Goal: Task Accomplishment & Management: Complete application form

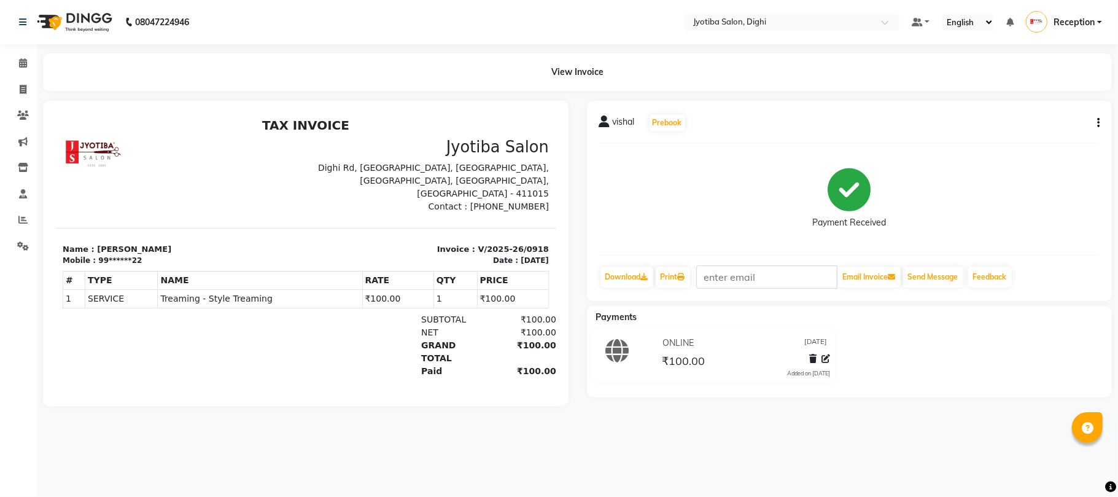
click at [1098, 123] on icon "button" at bounding box center [1098, 123] width 2 height 1
click at [1069, 114] on div "Split Service Amount" at bounding box center [1037, 114] width 84 height 15
select select "9312"
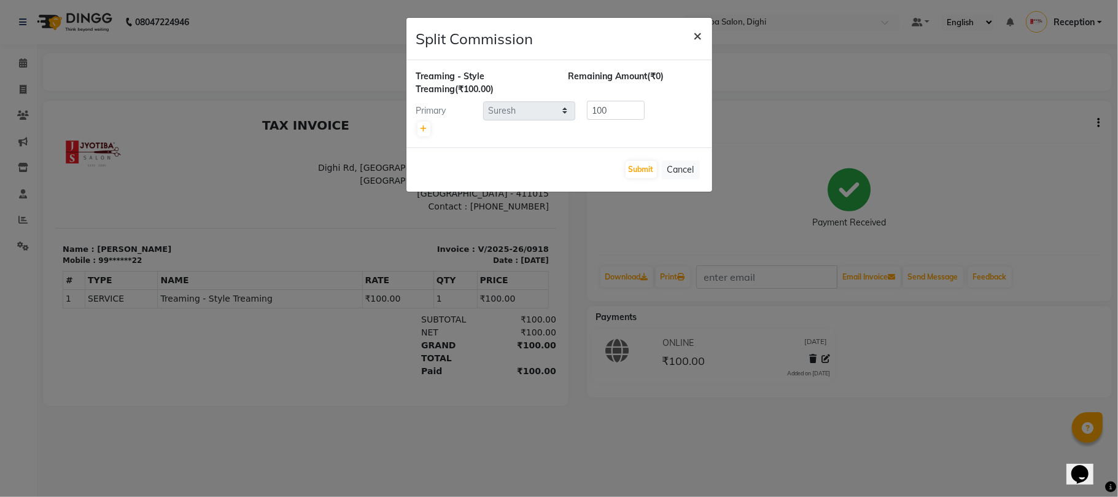
click at [699, 33] on span "×" at bounding box center [698, 35] width 9 height 18
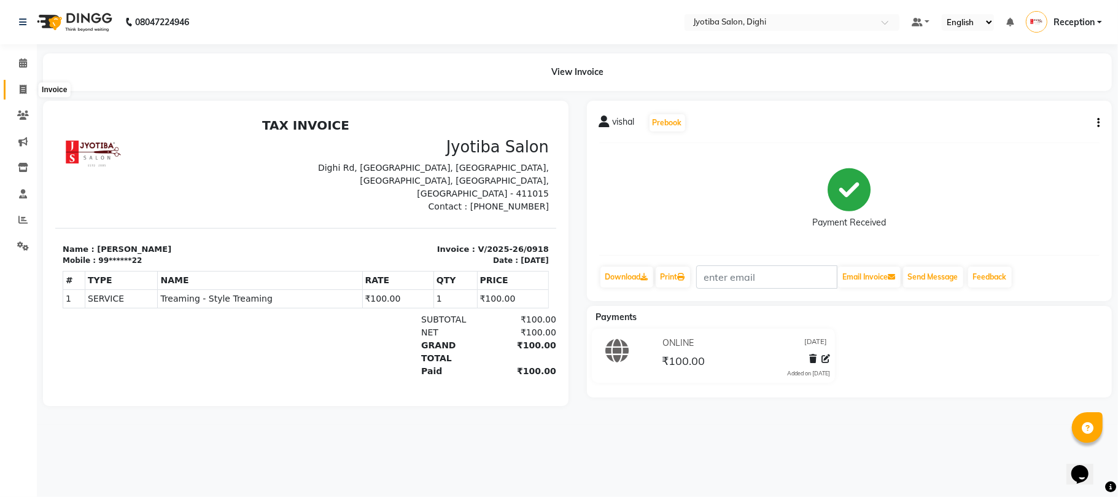
click at [18, 89] on span at bounding box center [22, 90] width 21 height 14
select select "643"
select select "service"
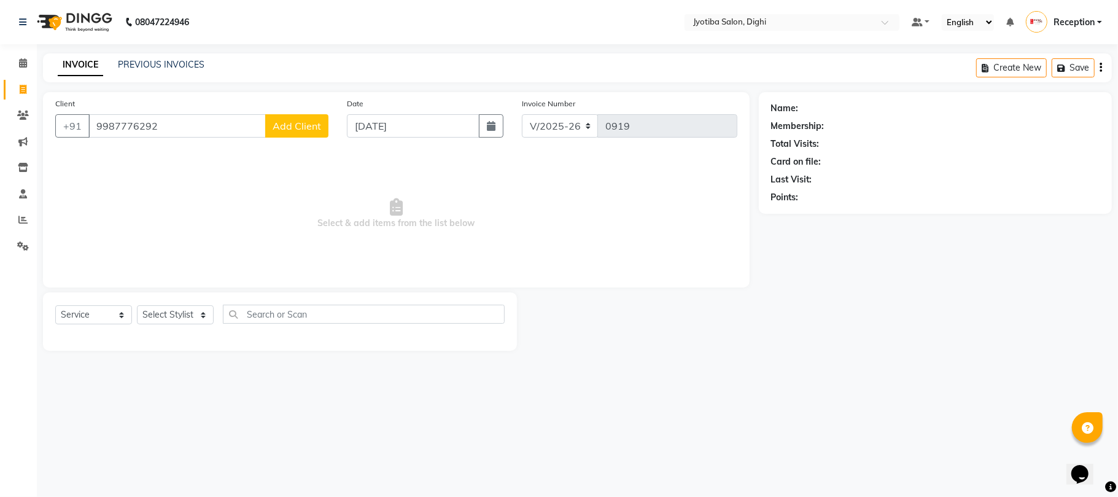
type input "9987776292"
click at [295, 128] on span "Add Client" at bounding box center [297, 126] width 49 height 12
select select "22"
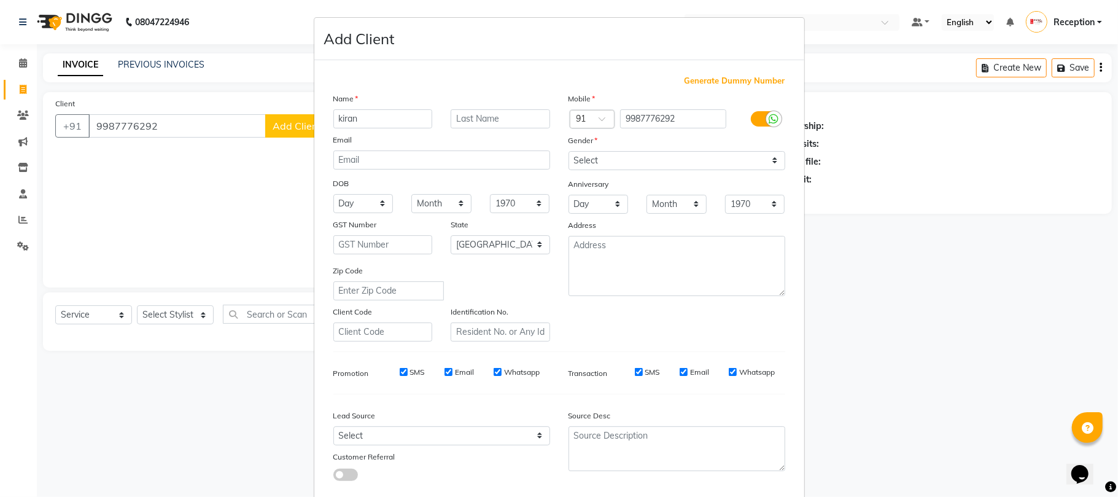
type input "kiran"
click at [594, 158] on select "Select [DEMOGRAPHIC_DATA] [DEMOGRAPHIC_DATA] Other Prefer Not To Say" at bounding box center [677, 160] width 217 height 19
select select "[DEMOGRAPHIC_DATA]"
click at [569, 151] on select "Select [DEMOGRAPHIC_DATA] [DEMOGRAPHIC_DATA] Other Prefer Not To Say" at bounding box center [677, 160] width 217 height 19
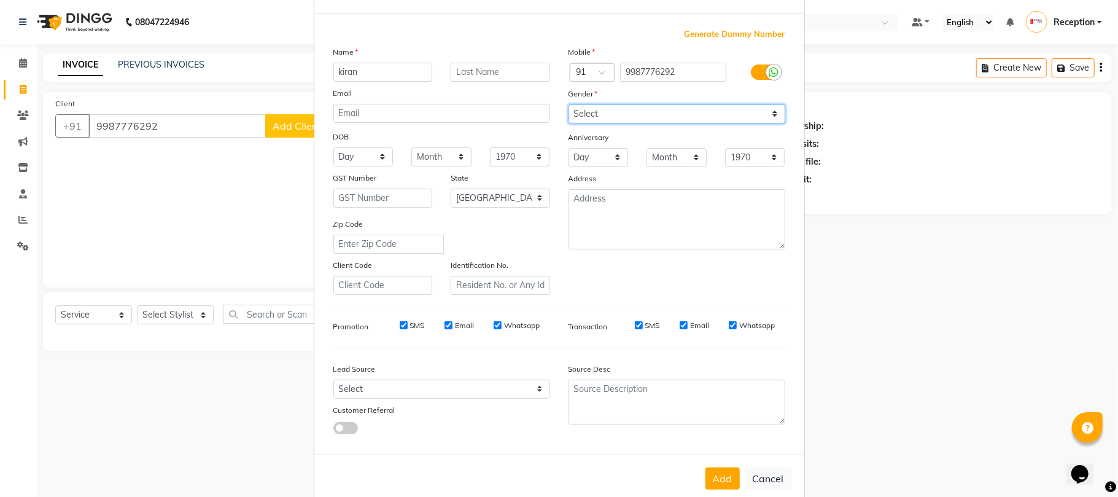
scroll to position [67, 0]
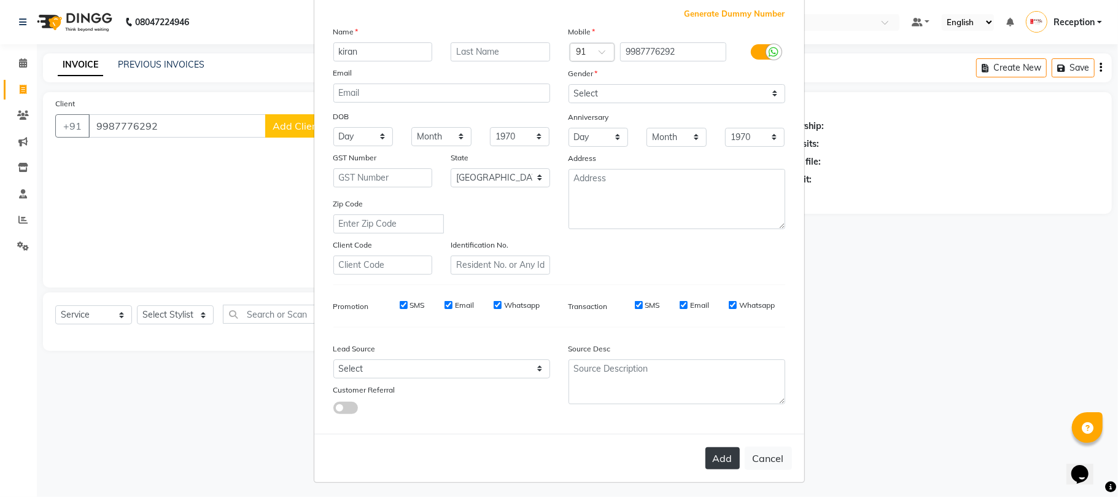
click at [730, 459] on button "Add" at bounding box center [723, 458] width 34 height 22
type input "99******92"
select select
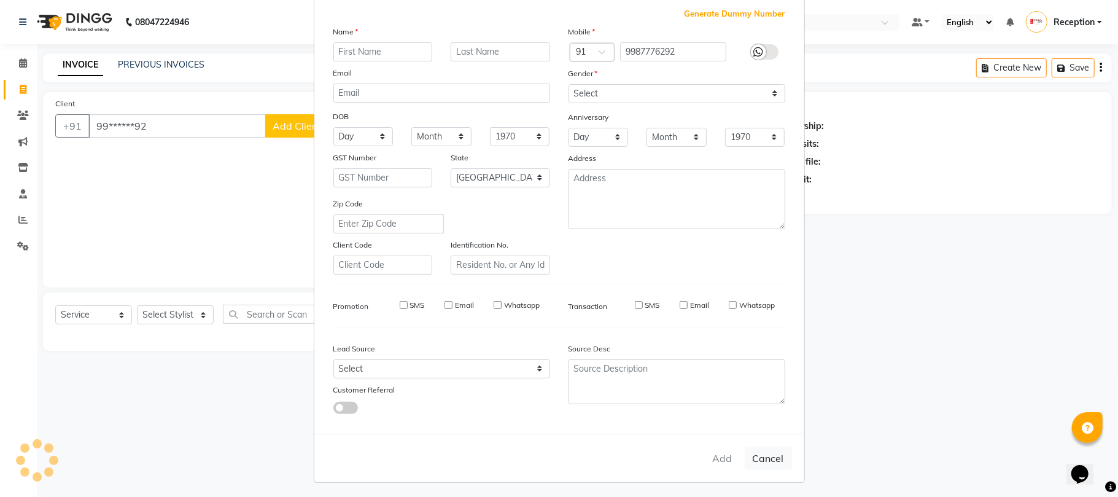
select select "null"
select select
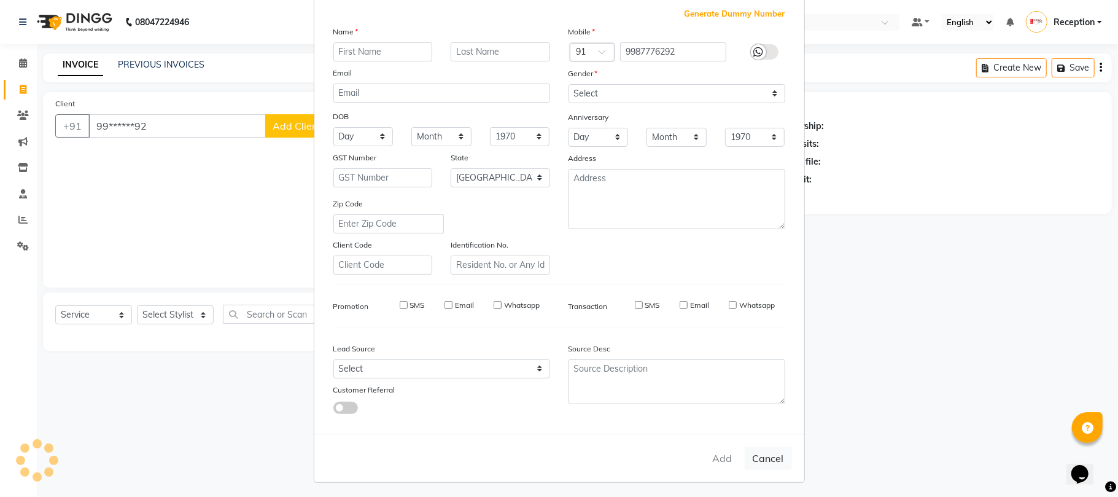
checkbox input "false"
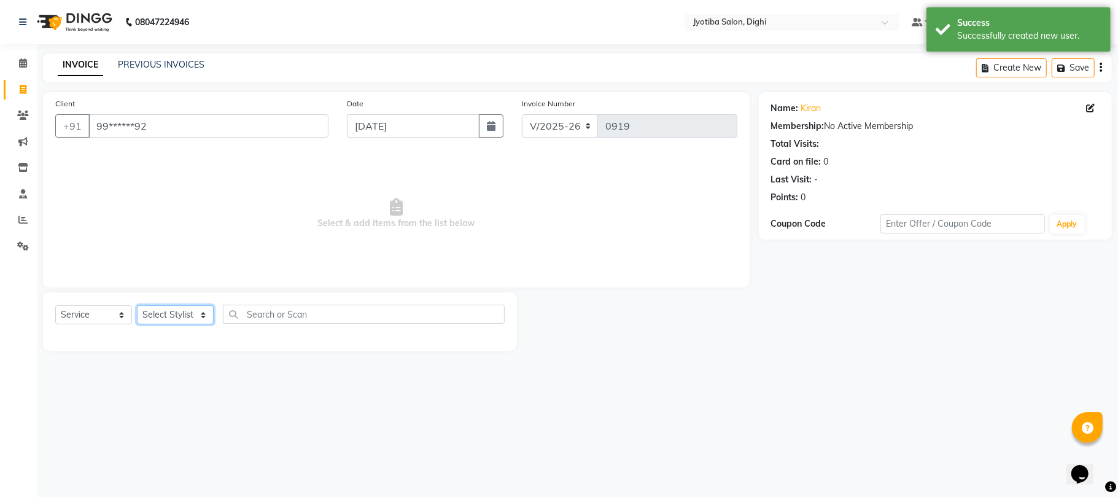
click at [204, 312] on select "Select Stylist anuj [PERSON_NAME] Prem Reception [PERSON_NAME]" at bounding box center [175, 314] width 77 height 19
select select "59472"
click at [137, 305] on select "Select Stylist anuj [PERSON_NAME] Prem Reception [PERSON_NAME]" at bounding box center [175, 314] width 77 height 19
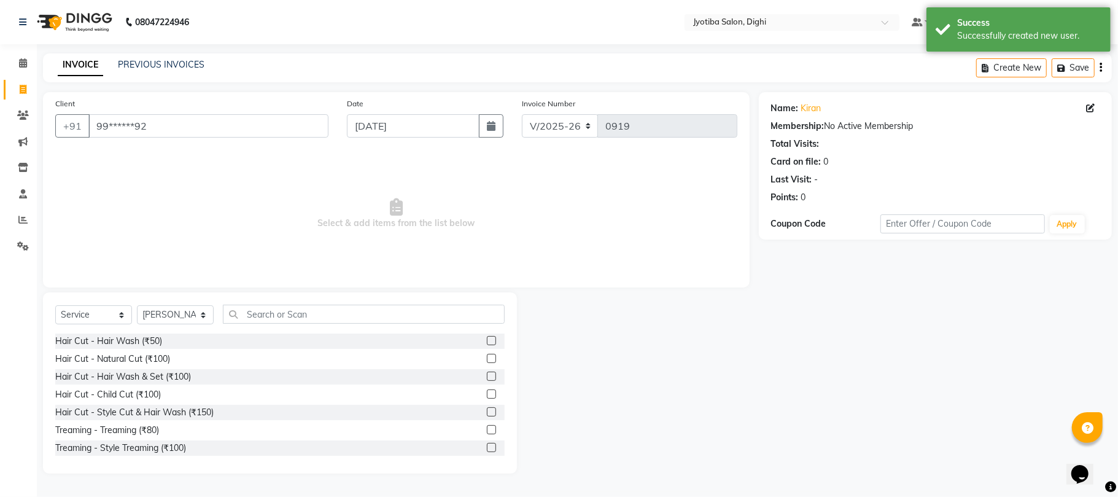
click at [487, 445] on label at bounding box center [491, 447] width 9 height 9
click at [487, 445] on input "checkbox" at bounding box center [491, 448] width 8 height 8
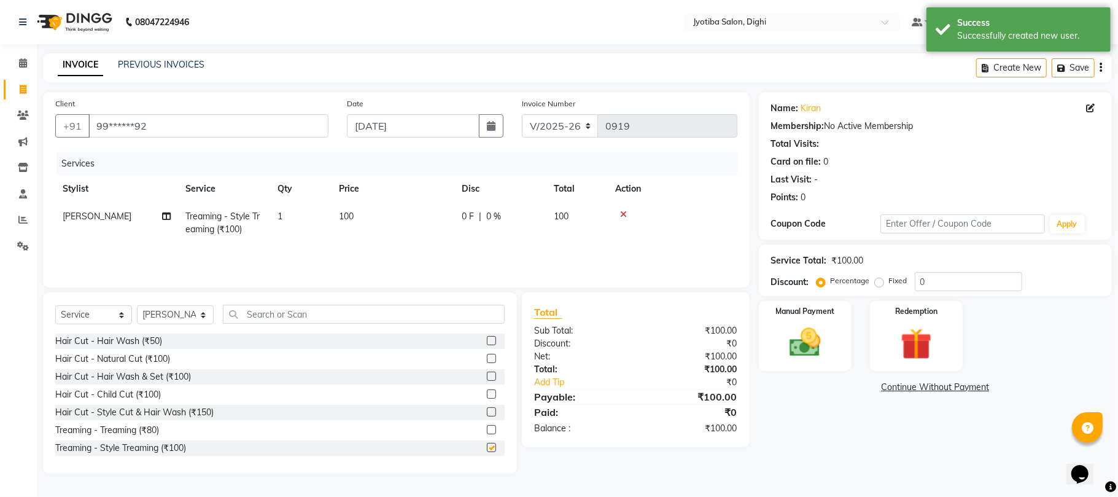
checkbox input "false"
click at [892, 391] on link "Continue Without Payment" at bounding box center [936, 387] width 348 height 13
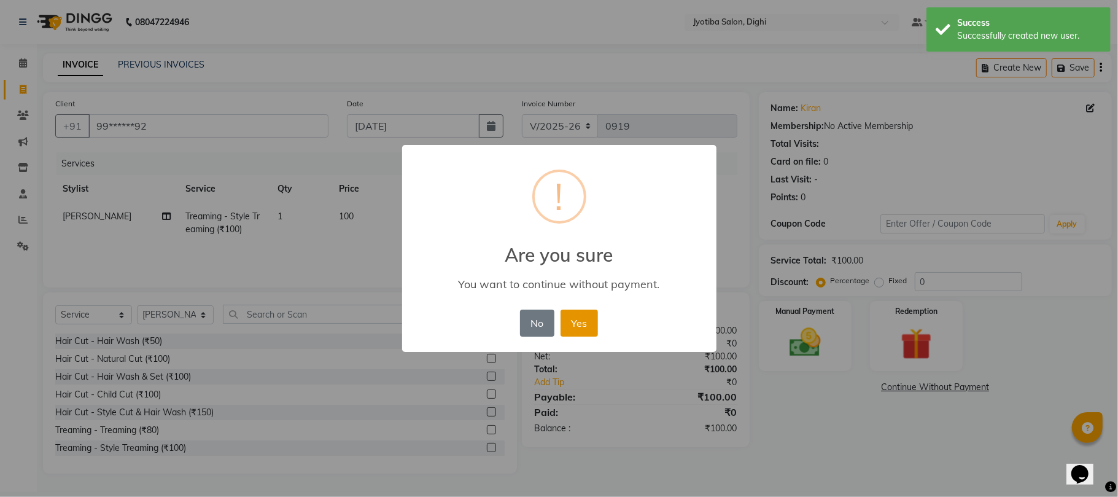
click at [585, 321] on button "Yes" at bounding box center [579, 323] width 37 height 27
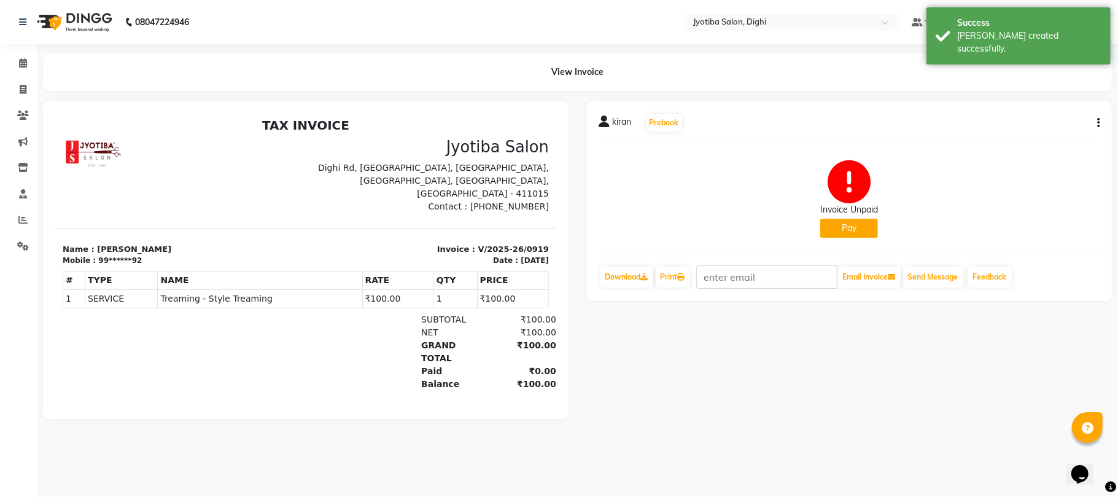
click at [862, 225] on button "Pay" at bounding box center [849, 228] width 58 height 19
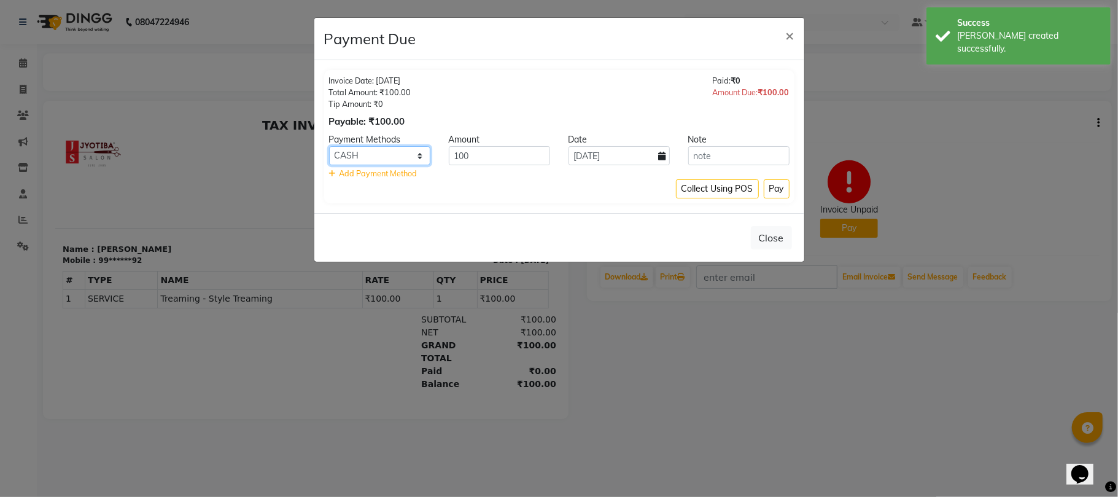
click at [414, 155] on select "CASH ONLINE CARD" at bounding box center [379, 155] width 101 height 19
select select "3"
click at [329, 147] on select "CASH ONLINE CARD" at bounding box center [379, 155] width 101 height 19
click at [784, 190] on button "Pay" at bounding box center [777, 188] width 26 height 19
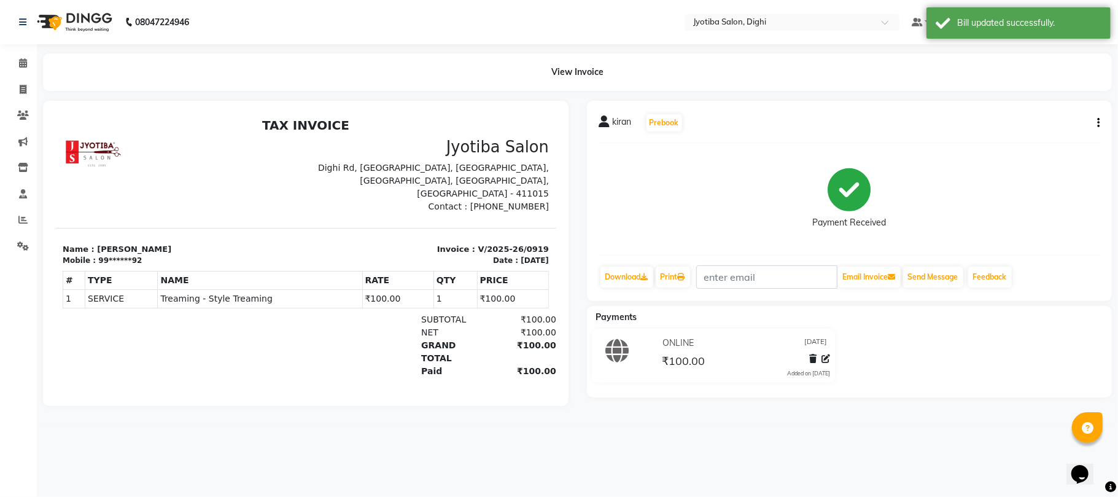
click at [1096, 116] on div "kiran Prebook" at bounding box center [849, 123] width 501 height 20
click at [1101, 120] on div "kiran Prebook Payment Received Download Print Email Invoice Send Message Feedba…" at bounding box center [850, 201] width 526 height 200
click at [1098, 123] on icon "button" at bounding box center [1098, 123] width 2 height 1
click at [1073, 112] on div "Split Service Amount" at bounding box center [1037, 114] width 84 height 15
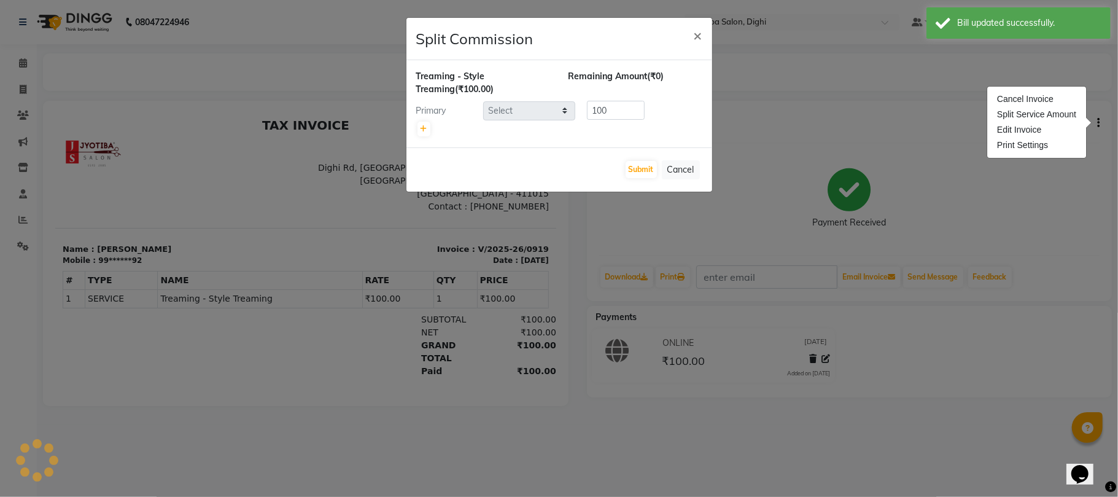
select select "59472"
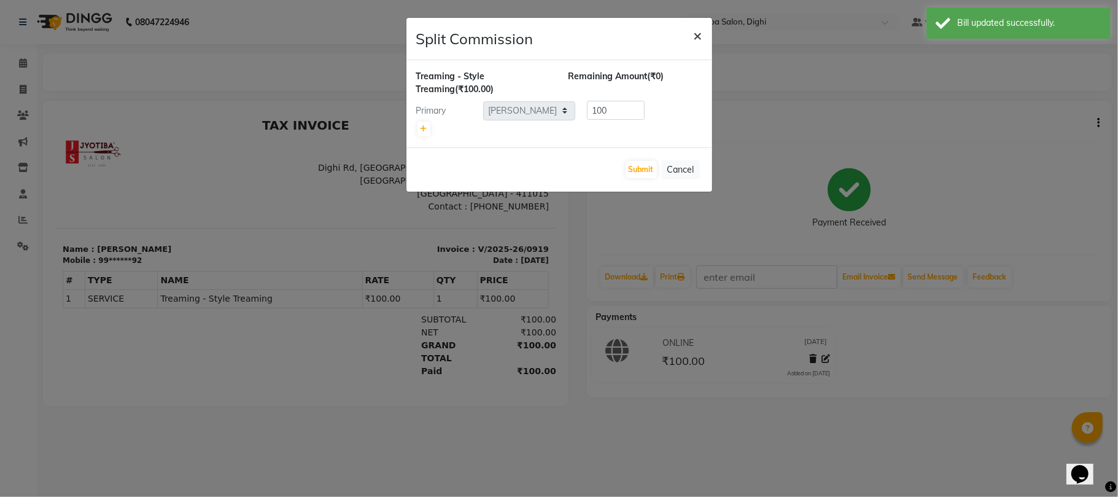
click at [694, 32] on span "×" at bounding box center [698, 35] width 9 height 18
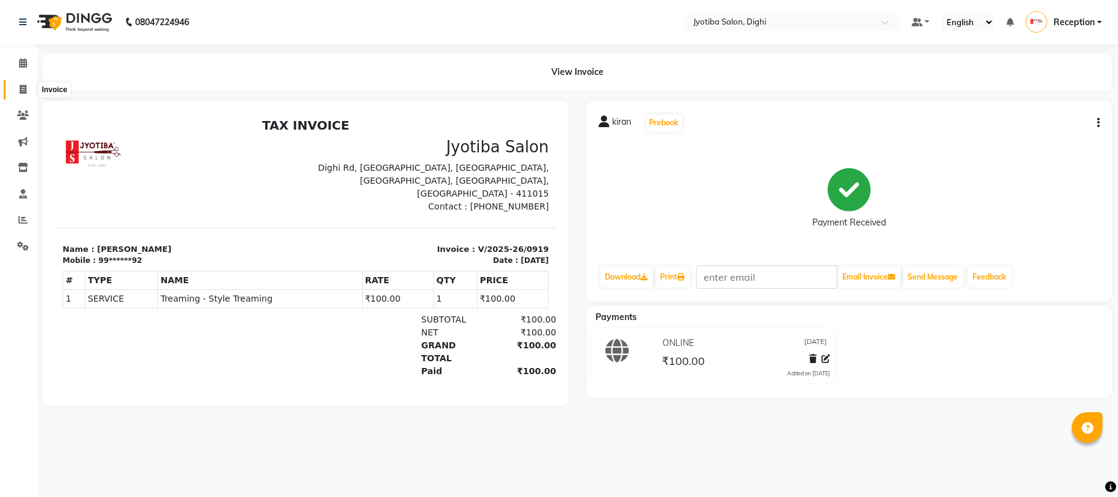
click at [28, 85] on span at bounding box center [22, 90] width 21 height 14
select select "service"
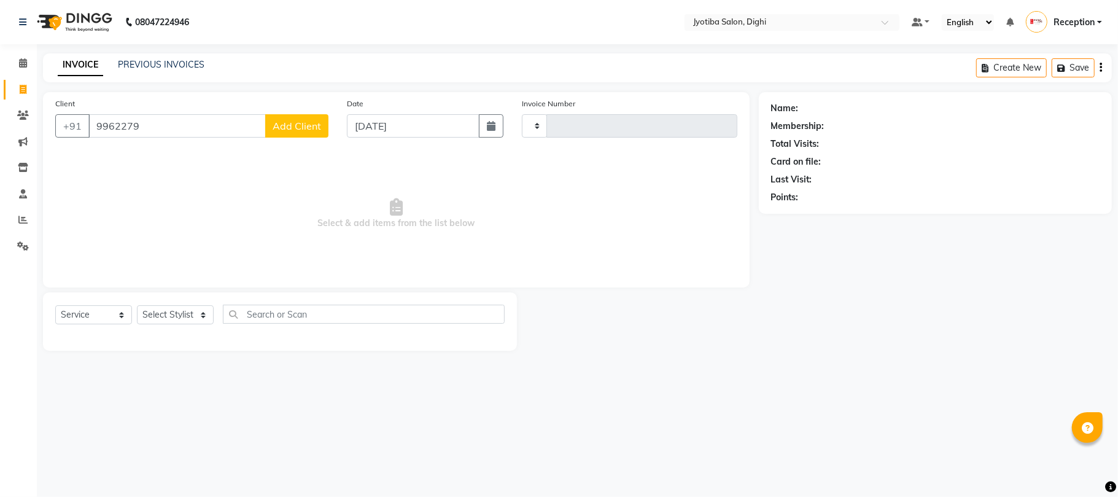
click at [663, 257] on span "Select & add items from the list below" at bounding box center [396, 213] width 682 height 123
click at [199, 133] on input "9962279" at bounding box center [176, 125] width 177 height 23
type input "9962279679"
click at [291, 131] on button "Add Client" at bounding box center [296, 125] width 63 height 23
select select "22"
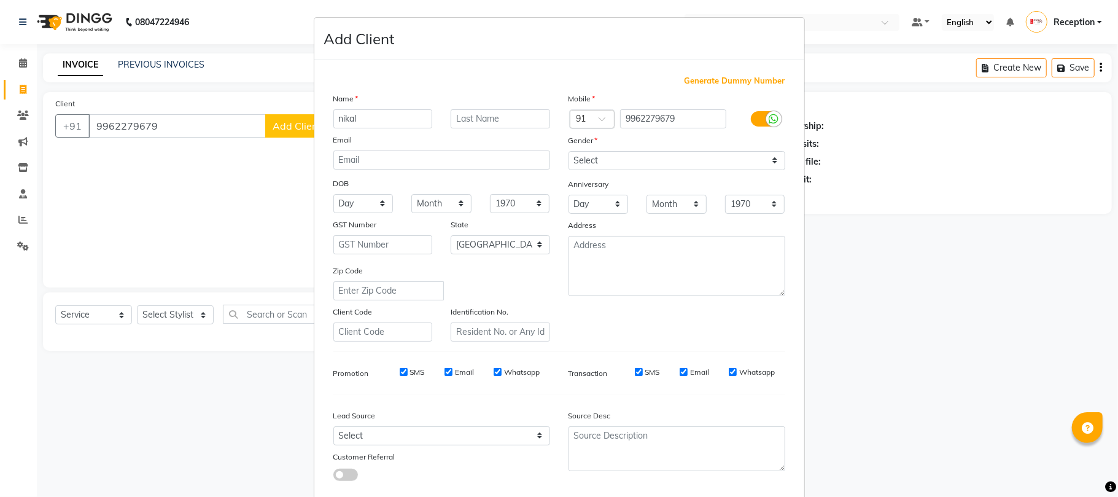
type input "nikal"
click at [657, 163] on select "Select [DEMOGRAPHIC_DATA] [DEMOGRAPHIC_DATA] Other Prefer Not To Say" at bounding box center [677, 160] width 217 height 19
select select "[DEMOGRAPHIC_DATA]"
click at [569, 151] on select "Select [DEMOGRAPHIC_DATA] [DEMOGRAPHIC_DATA] Other Prefer Not To Say" at bounding box center [677, 160] width 217 height 19
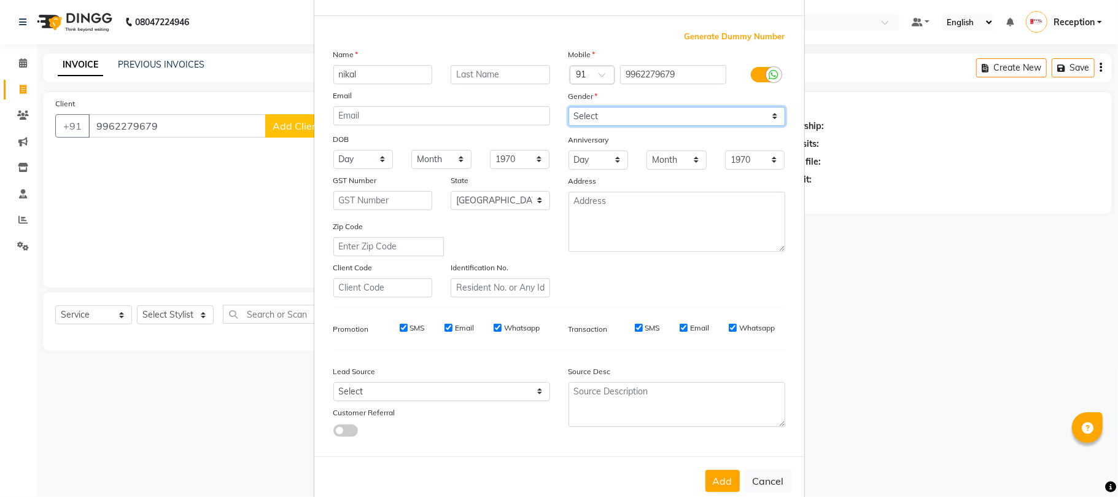
scroll to position [67, 0]
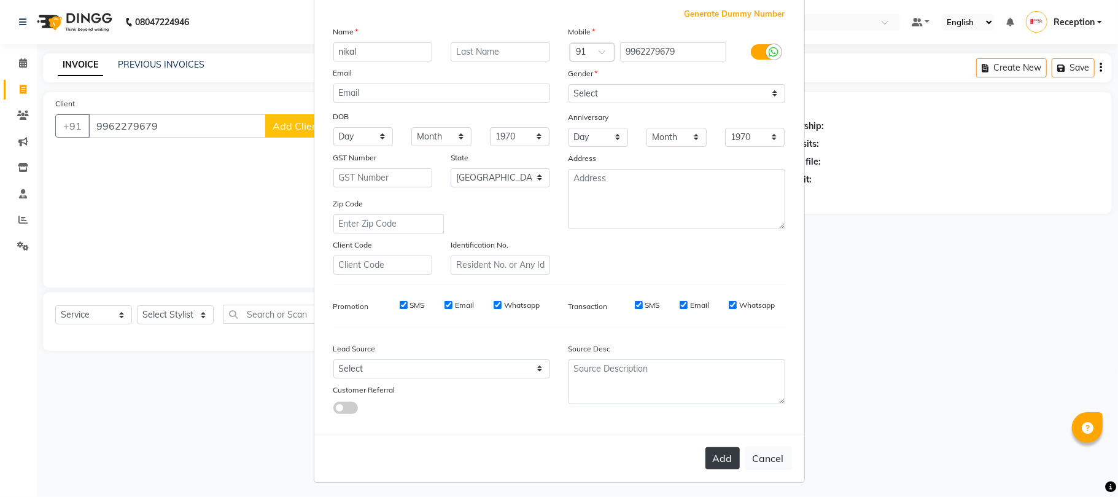
click at [719, 451] on button "Add" at bounding box center [723, 458] width 34 height 22
type input "99******79"
select select
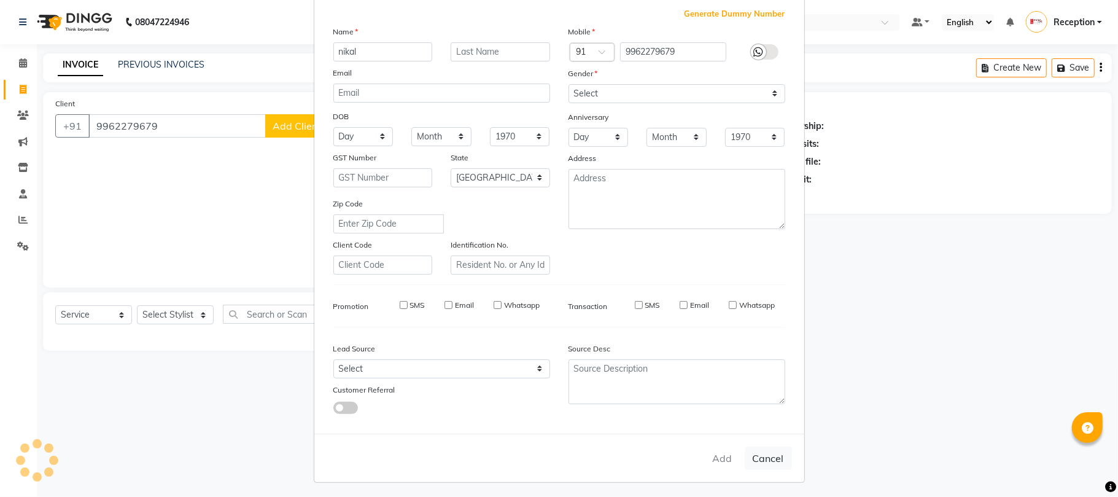
select select "null"
select select
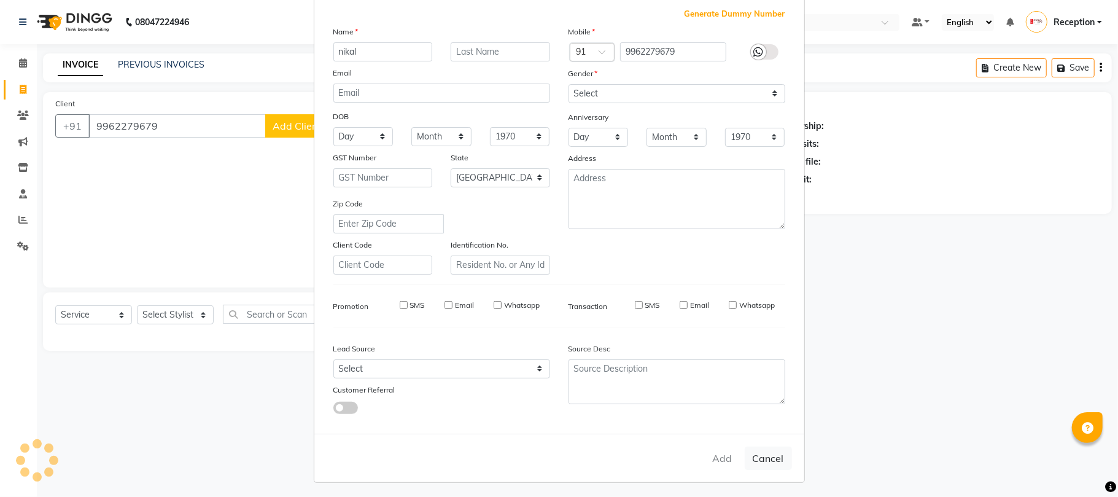
checkbox input "false"
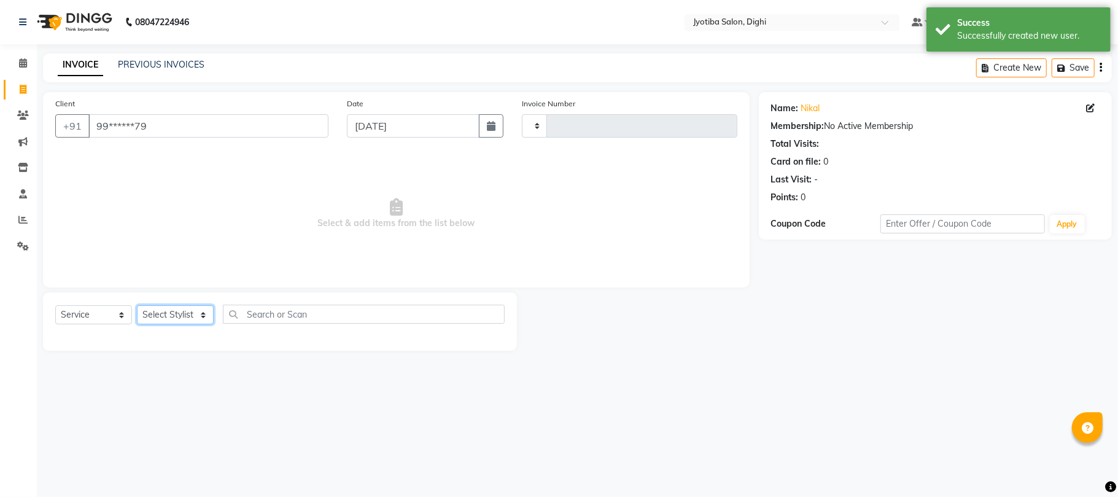
click at [200, 315] on select "Select Stylist" at bounding box center [175, 314] width 77 height 19
click at [187, 316] on select "Select Stylist" at bounding box center [175, 314] width 77 height 19
click at [108, 313] on select "Select Service Product Membership Package Voucher Prepaid Gift Card" at bounding box center [93, 314] width 77 height 19
click at [55, 305] on select "Select Service Product Membership Package Voucher Prepaid Gift Card" at bounding box center [93, 314] width 77 height 19
click at [18, 71] on link "Calendar" at bounding box center [18, 63] width 29 height 20
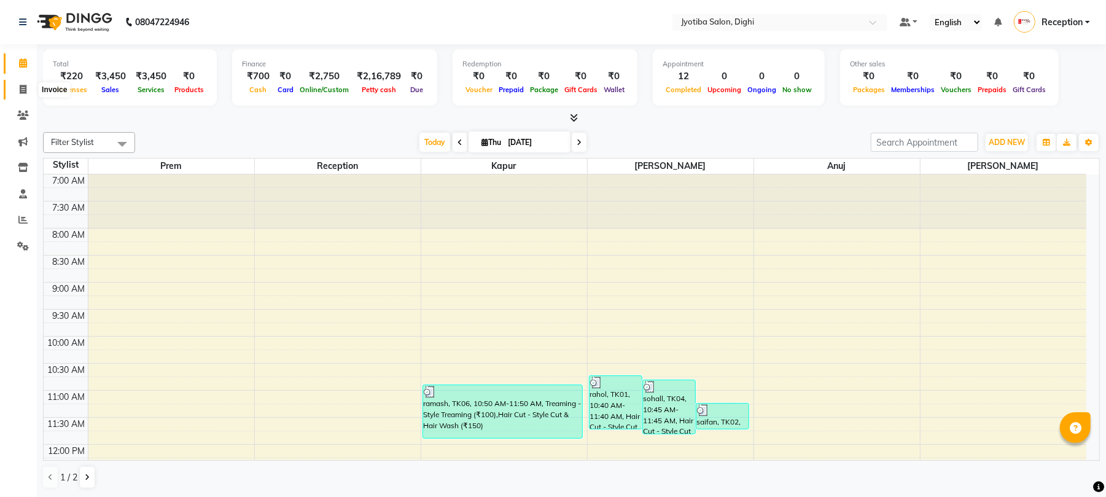
click at [22, 86] on icon at bounding box center [23, 89] width 7 height 9
select select "service"
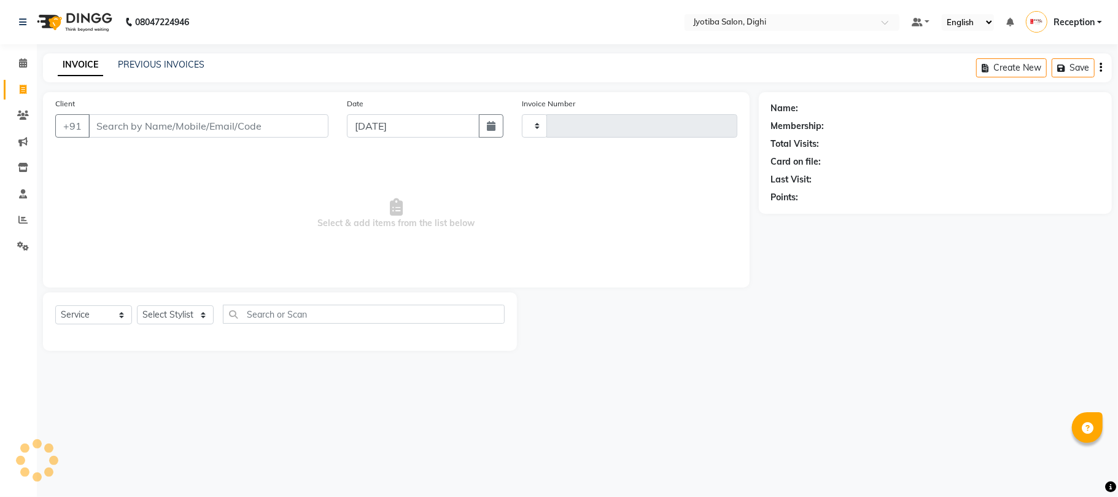
type input "0920"
select select "643"
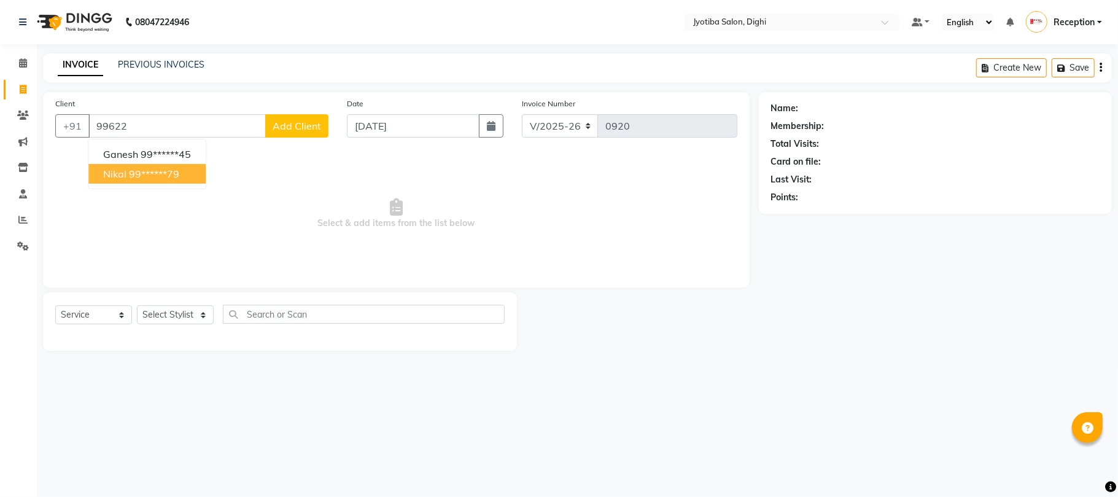
click at [120, 173] on span "nikal" at bounding box center [114, 174] width 23 height 12
type input "99******79"
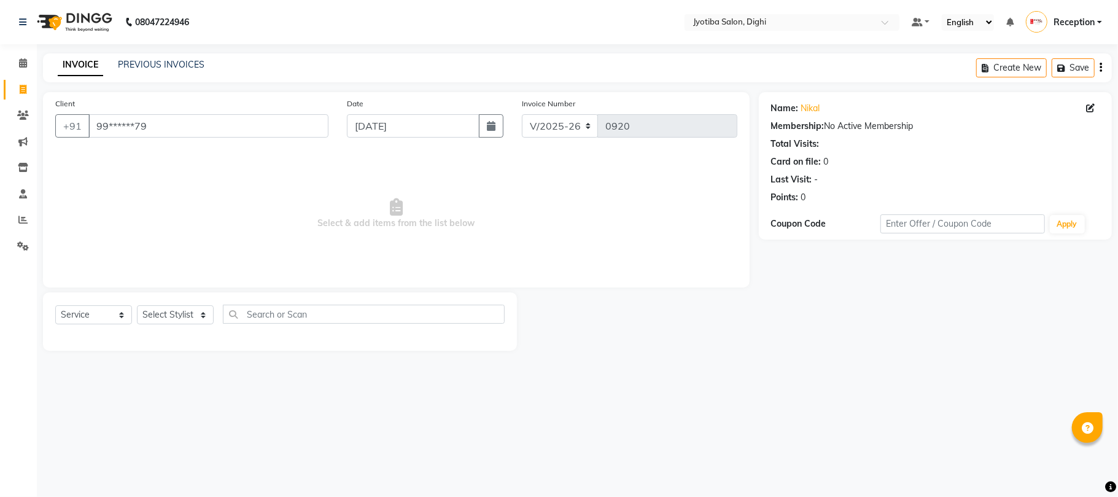
click at [190, 325] on div "Select Service Product Membership Package Voucher Prepaid Gift Card Select Styl…" at bounding box center [280, 319] width 450 height 29
click at [188, 322] on select "Select Stylist anuj [PERSON_NAME] Prem Reception [PERSON_NAME]" at bounding box center [175, 314] width 77 height 19
select select "59471"
click at [137, 305] on select "Select Stylist anuj [PERSON_NAME] Prem Reception [PERSON_NAME]" at bounding box center [175, 314] width 77 height 19
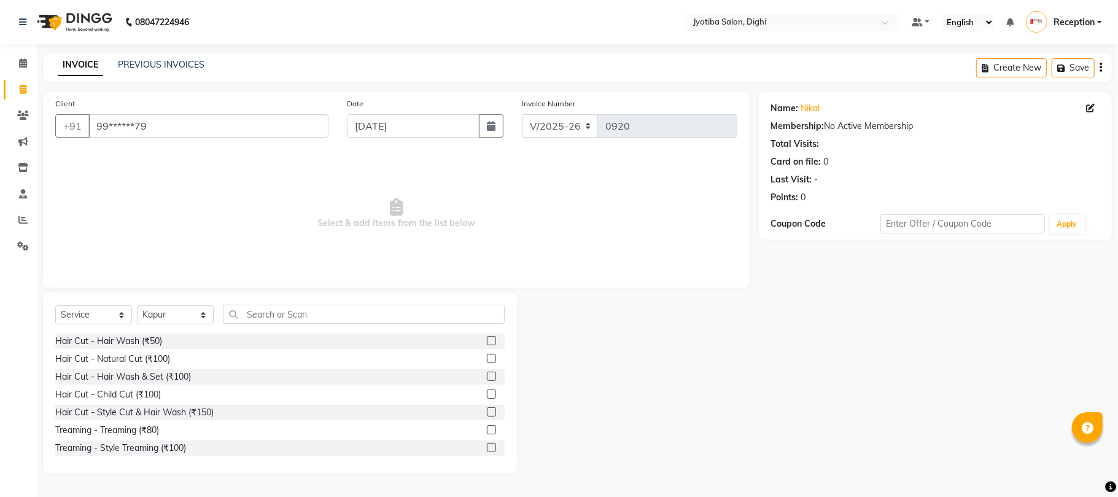
click at [487, 447] on label at bounding box center [491, 447] width 9 height 9
click at [487, 447] on input "checkbox" at bounding box center [491, 448] width 8 height 8
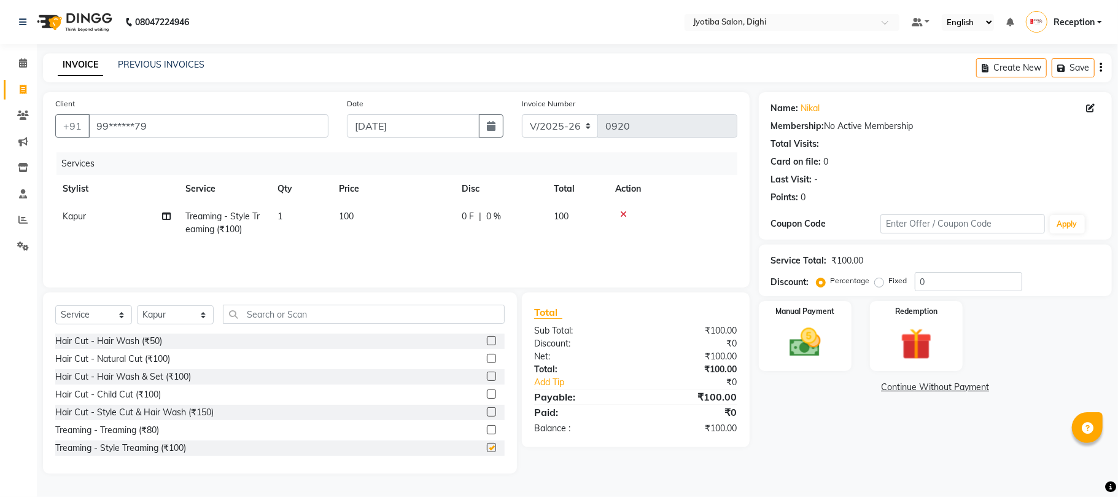
checkbox input "false"
click at [426, 317] on input "text" at bounding box center [364, 314] width 282 height 19
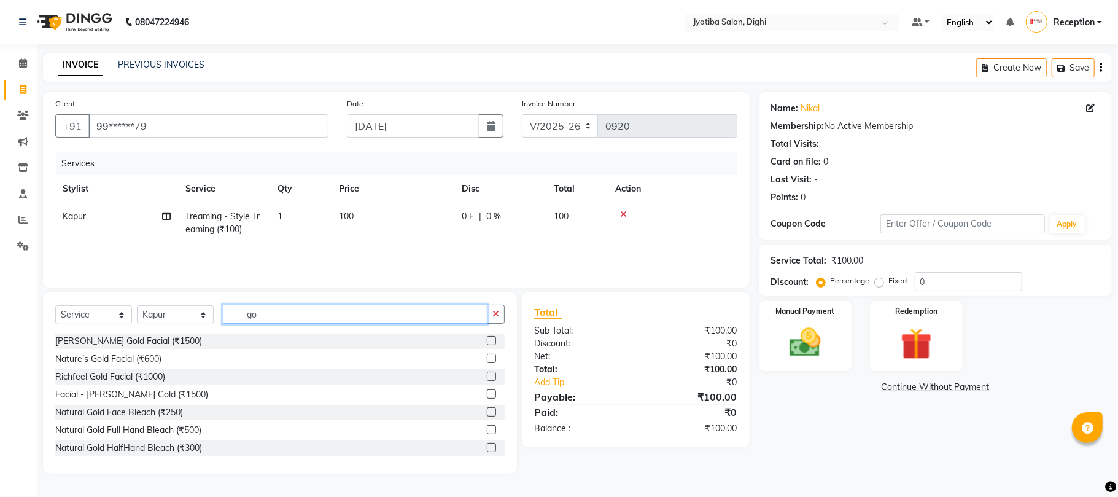
scroll to position [91, 0]
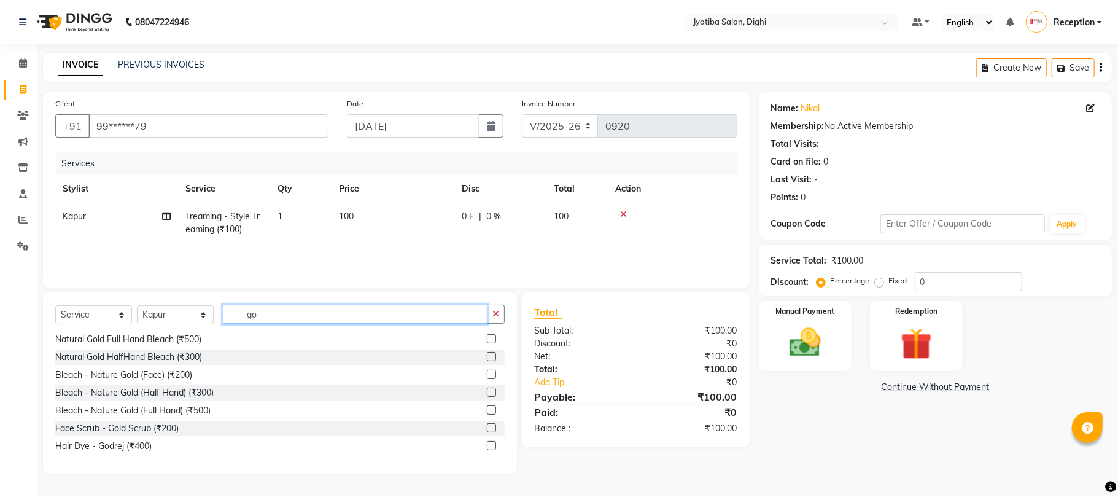
type input "go"
click at [487, 430] on label at bounding box center [491, 427] width 9 height 9
click at [487, 430] on input "checkbox" at bounding box center [491, 428] width 8 height 8
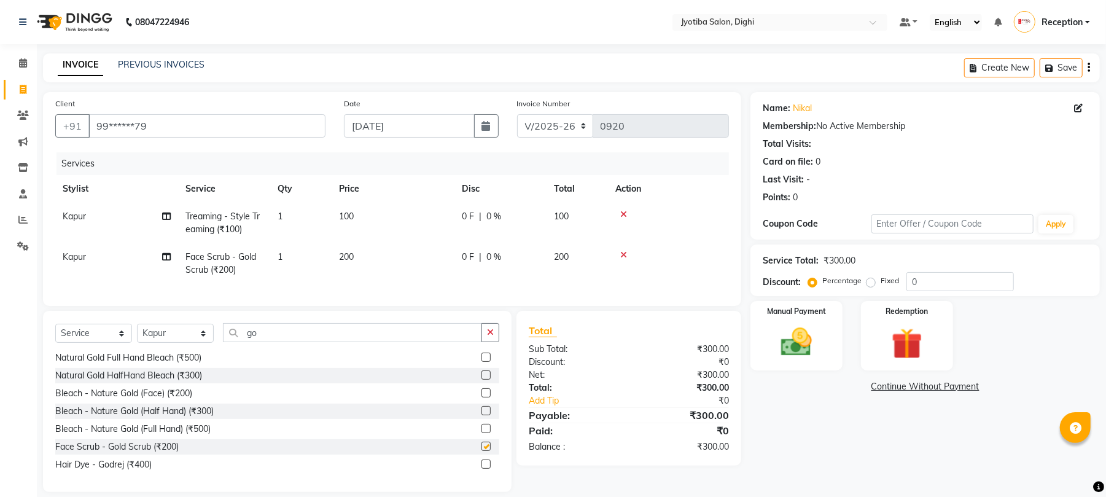
checkbox input "false"
click at [359, 258] on td "200" at bounding box center [393, 263] width 123 height 41
select select "59471"
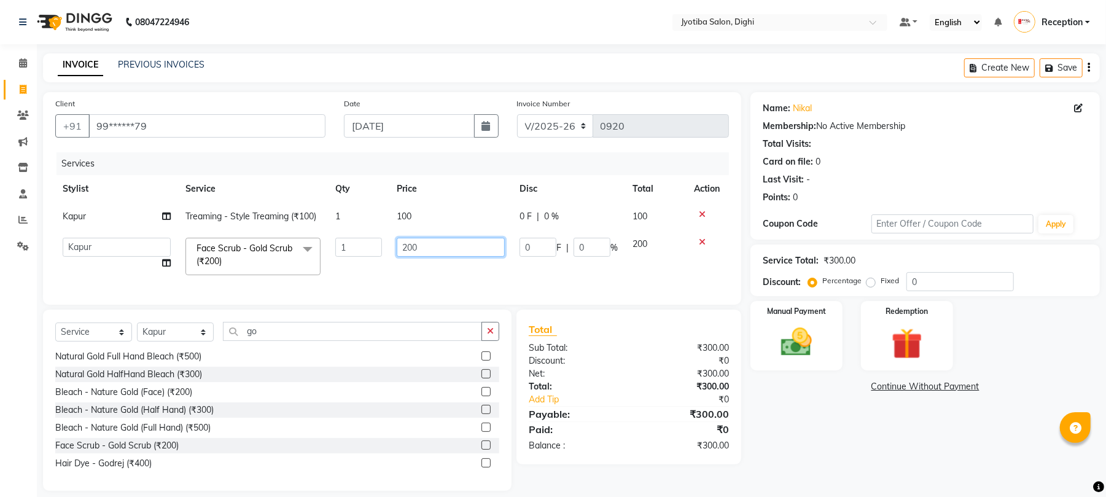
click at [458, 246] on input "200" at bounding box center [451, 247] width 108 height 19
type input "2"
type input "100"
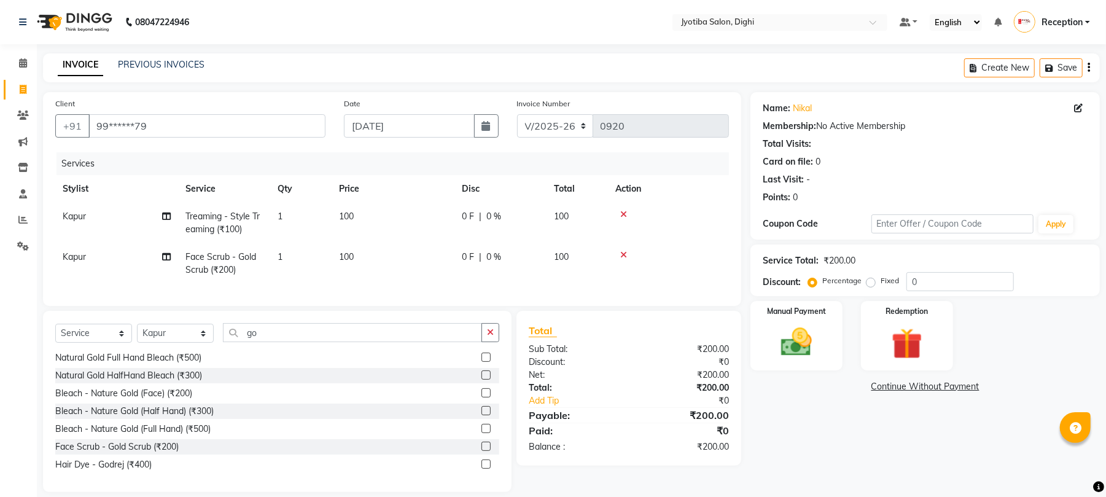
click at [693, 187] on th "Action" at bounding box center [668, 189] width 121 height 28
click at [902, 386] on link "Continue Without Payment" at bounding box center [925, 386] width 345 height 13
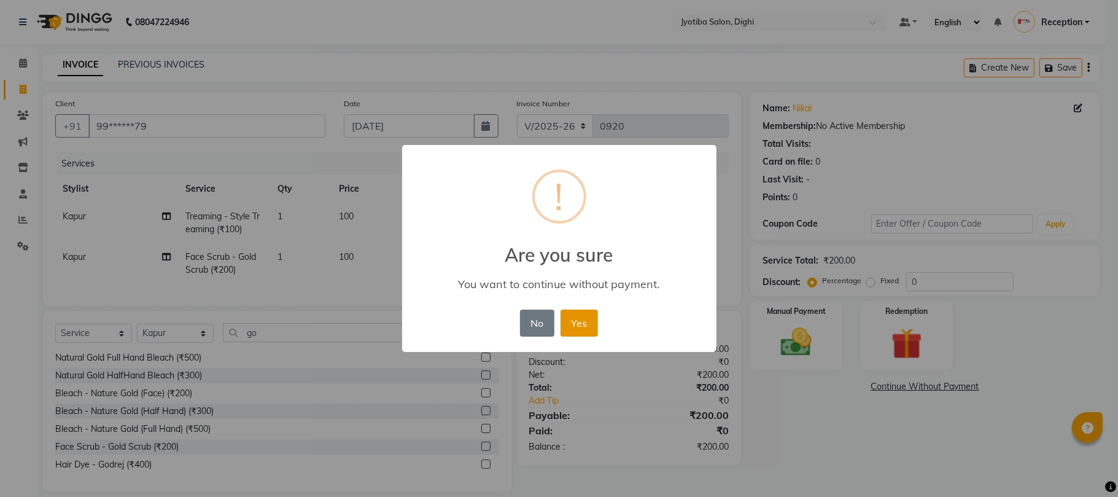
click at [572, 320] on button "Yes" at bounding box center [579, 323] width 37 height 27
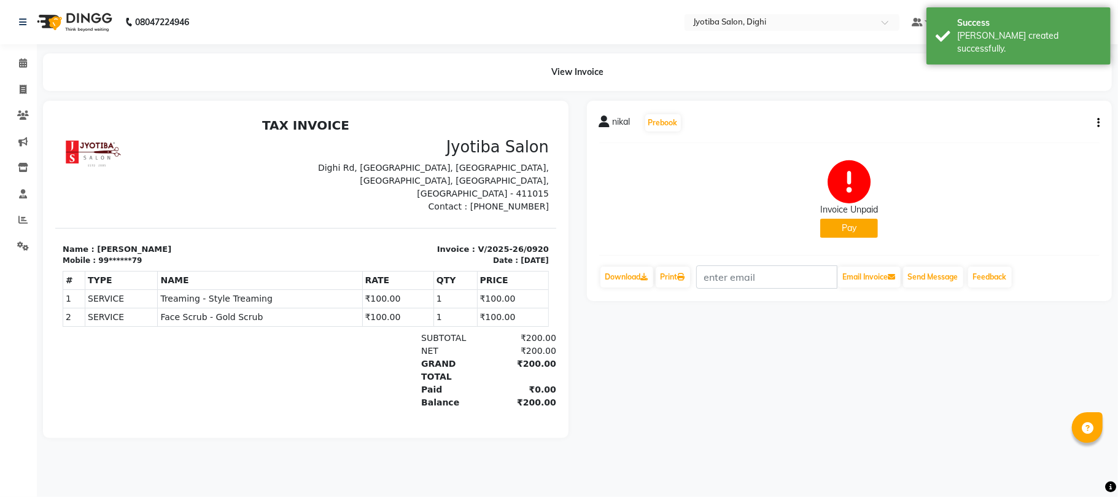
click at [850, 237] on button "Pay" at bounding box center [849, 228] width 58 height 19
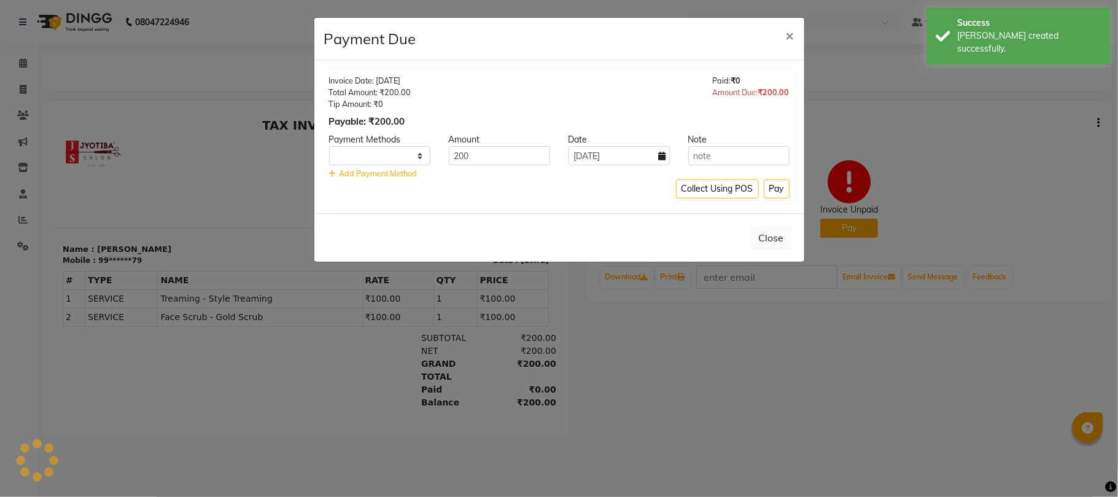
select select "1"
click at [399, 158] on select "CASH ONLINE CARD" at bounding box center [379, 155] width 101 height 19
click at [782, 187] on button "Pay" at bounding box center [777, 188] width 26 height 19
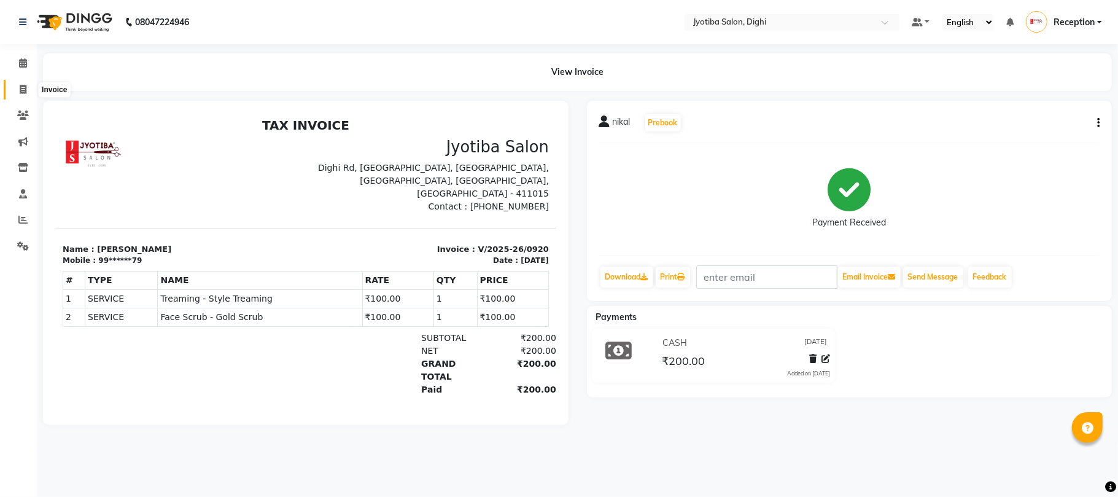
click at [26, 87] on icon at bounding box center [23, 89] width 7 height 9
select select "643"
select select "service"
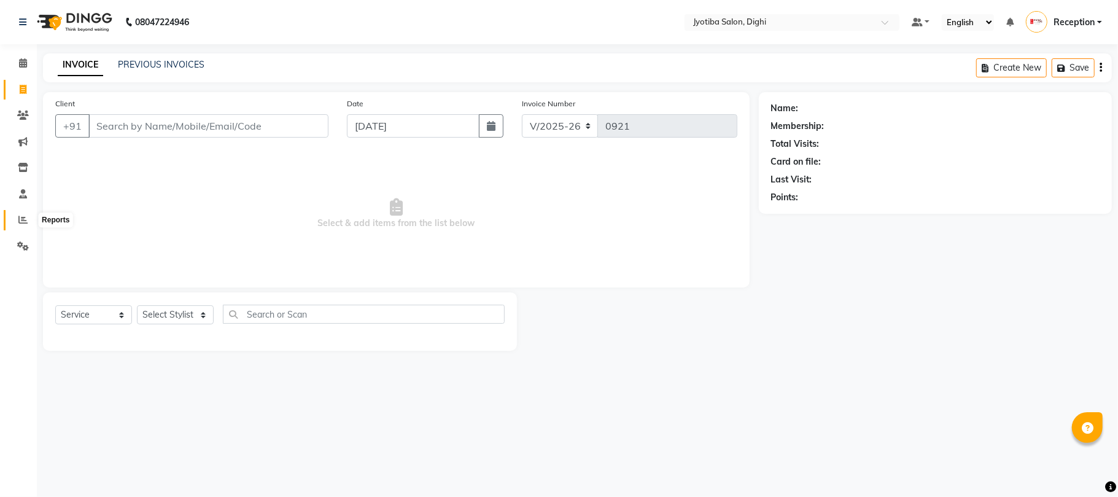
click at [20, 217] on icon at bounding box center [22, 219] width 9 height 9
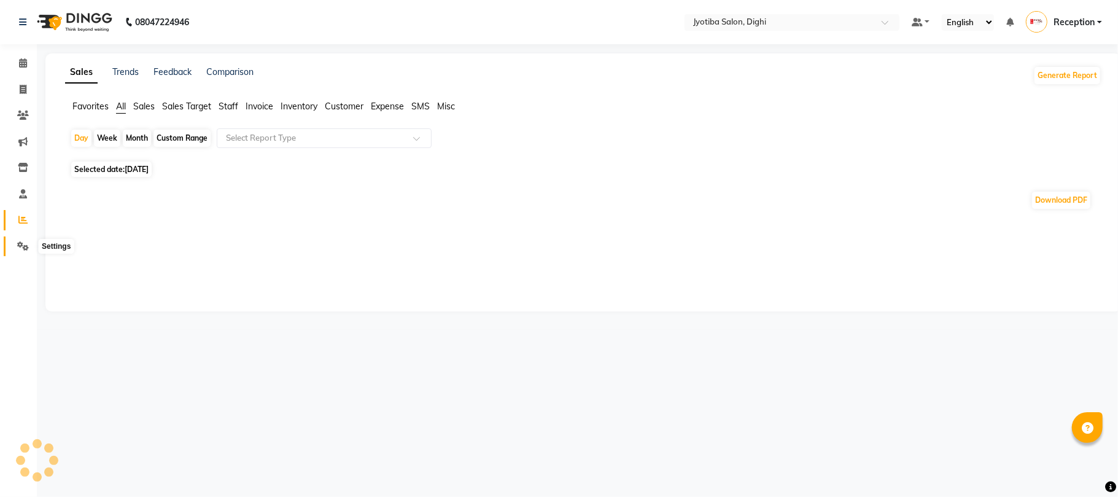
click at [18, 241] on icon at bounding box center [23, 245] width 12 height 9
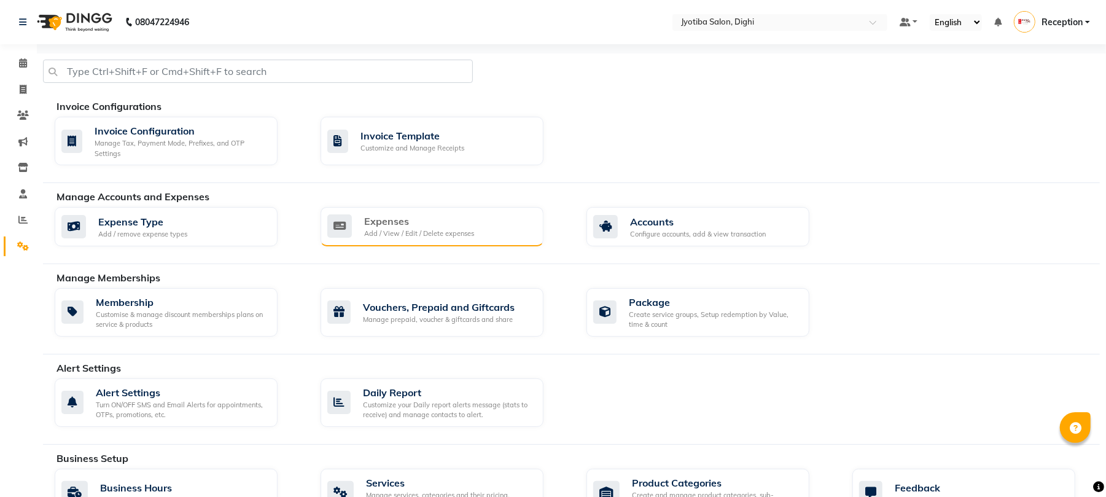
click at [445, 231] on div "Add / View / Edit / Delete expenses" at bounding box center [419, 233] width 110 height 10
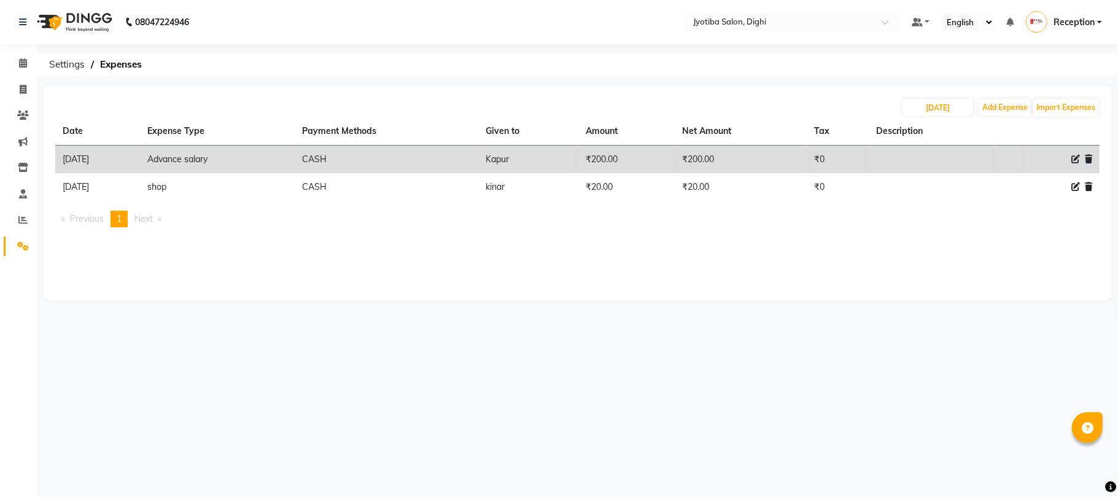
click at [995, 119] on th "Description" at bounding box center [932, 131] width 127 height 28
click at [1002, 106] on button "Add Expense" at bounding box center [1006, 107] width 52 height 17
select select "1"
select select "2318"
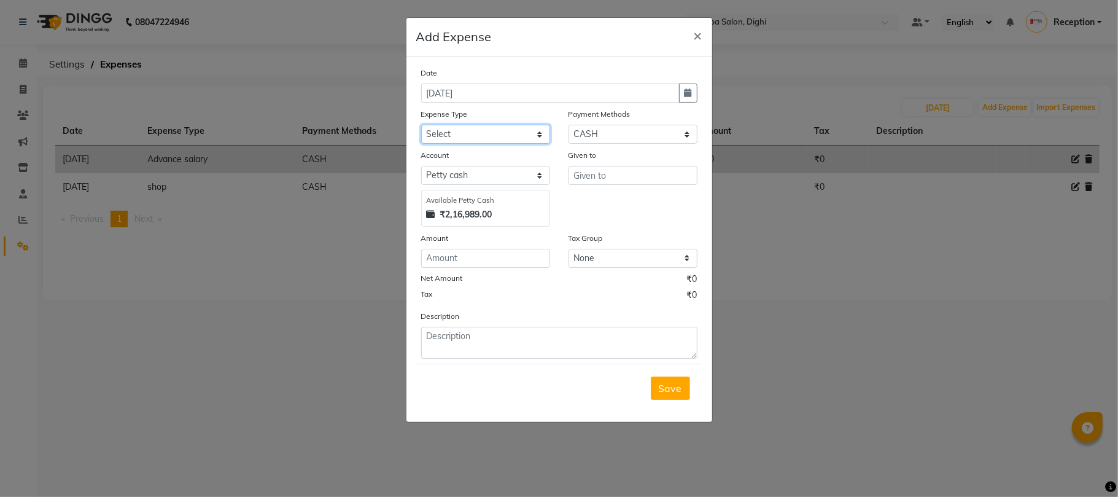
click at [521, 134] on select "Select Advance salary Advance salary ajaj Bank charges Car maintenance Cash tra…" at bounding box center [485, 134] width 129 height 19
select select "18043"
click at [421, 125] on select "Select Advance salary Advance salary ajaj Bank charges Car maintenance Cash tra…" at bounding box center [485, 134] width 129 height 19
click at [618, 177] on input "text" at bounding box center [633, 175] width 129 height 19
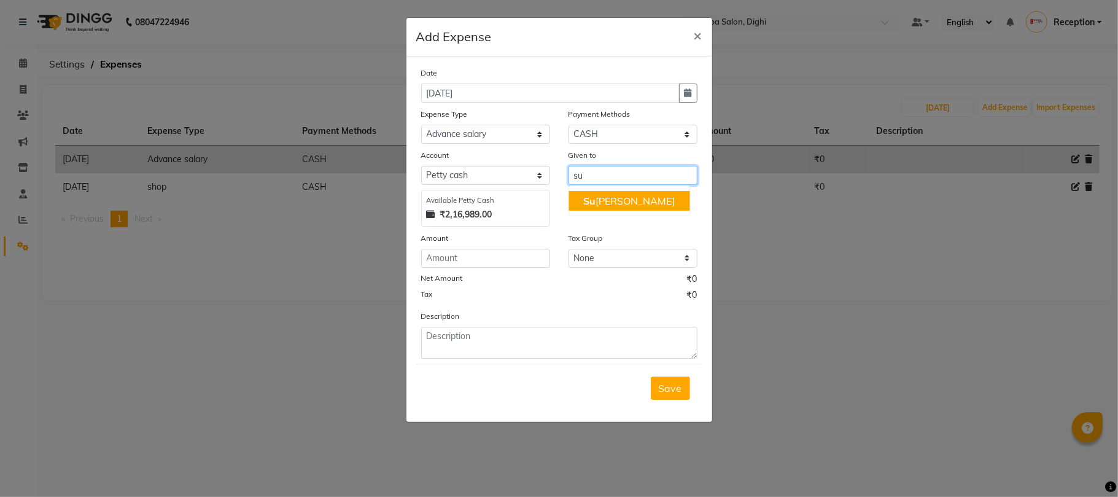
click at [612, 200] on ngb-highlight "[PERSON_NAME]" at bounding box center [629, 201] width 92 height 12
type input "Suresh"
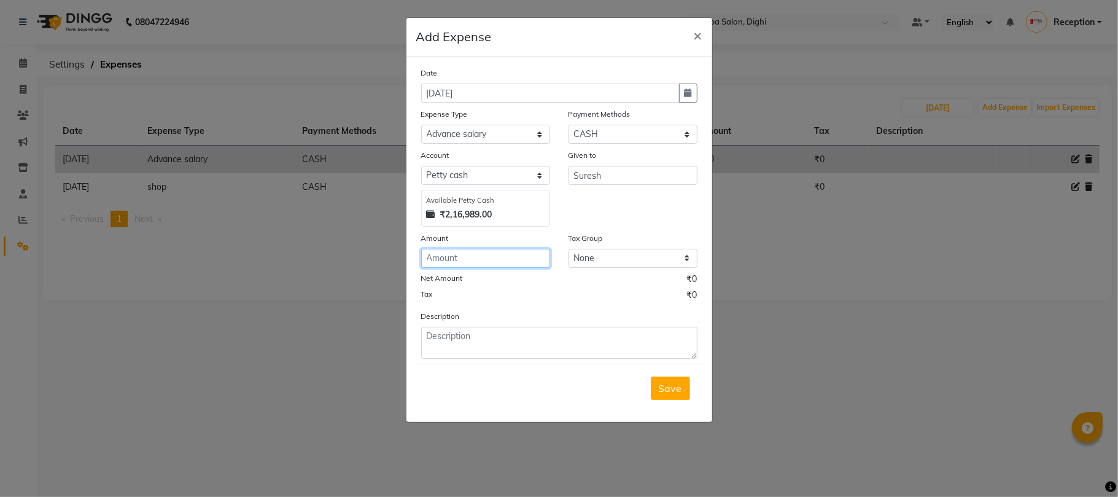
click at [496, 259] on input "number" at bounding box center [485, 258] width 129 height 19
type input "200"
click at [674, 391] on span "Save" at bounding box center [670, 388] width 23 height 12
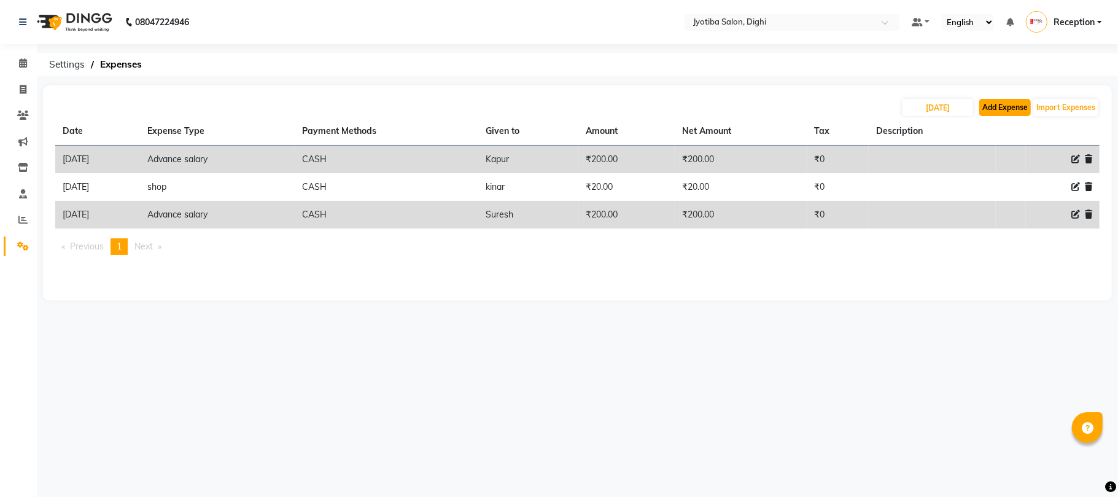
click at [990, 109] on button "Add Expense" at bounding box center [1006, 107] width 52 height 17
select select "1"
select select "2318"
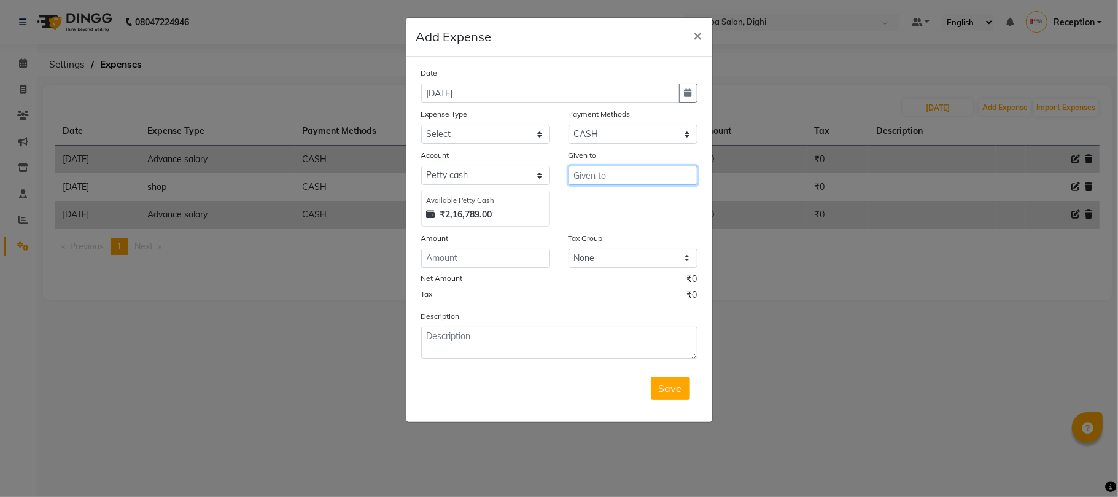
drag, startPoint x: 615, startPoint y: 174, endPoint x: 618, endPoint y: 182, distance: 8.6
click at [618, 182] on input "text" at bounding box center [633, 175] width 129 height 19
type input "z"
click at [627, 222] on button "J ahid" at bounding box center [617, 221] width 97 height 20
type input "[PERSON_NAME]"
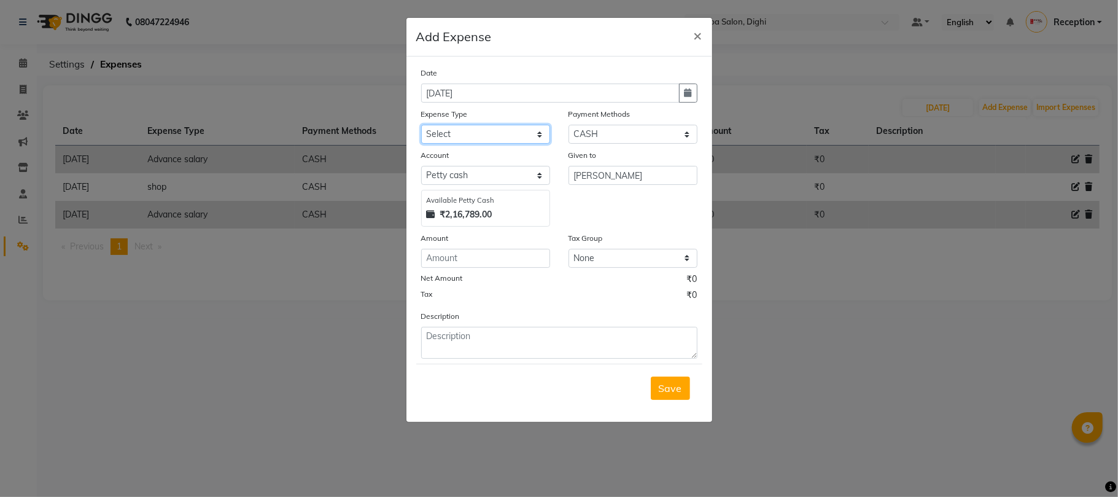
drag, startPoint x: 501, startPoint y: 130, endPoint x: 504, endPoint y: 139, distance: 8.9
click at [501, 133] on select "Select Advance salary Advance salary ajaj Bank charges Car maintenance Cash tra…" at bounding box center [485, 134] width 129 height 19
select select "18043"
click at [421, 125] on select "Select Advance salary Advance salary ajaj Bank charges Car maintenance Cash tra…" at bounding box center [485, 134] width 129 height 19
click at [457, 270] on div "Date [DATE] Expense Type Select Advance salary Advance salary ajaj Bank charges…" at bounding box center [559, 212] width 276 height 292
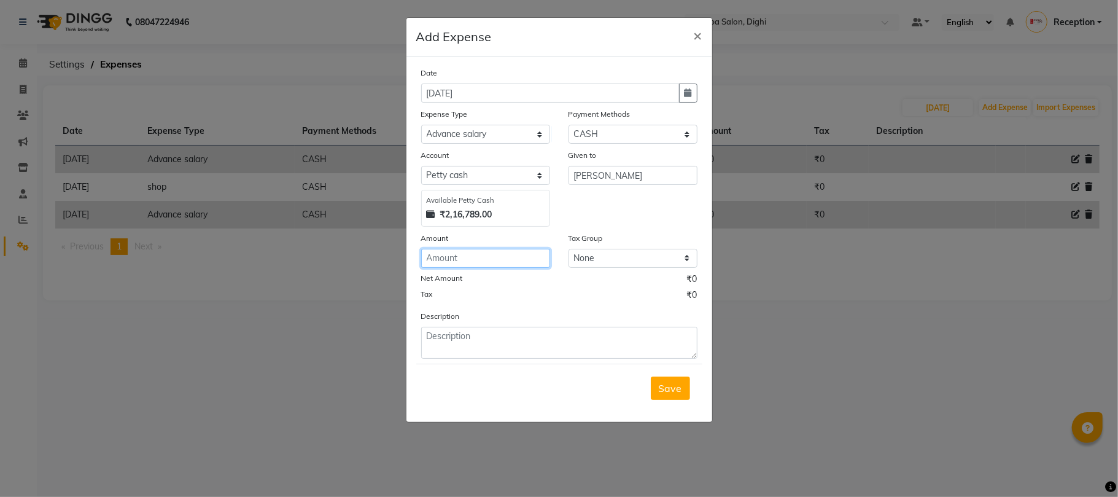
click at [458, 258] on input "number" at bounding box center [485, 258] width 129 height 19
type input "200"
click at [674, 382] on span "Save" at bounding box center [670, 388] width 23 height 12
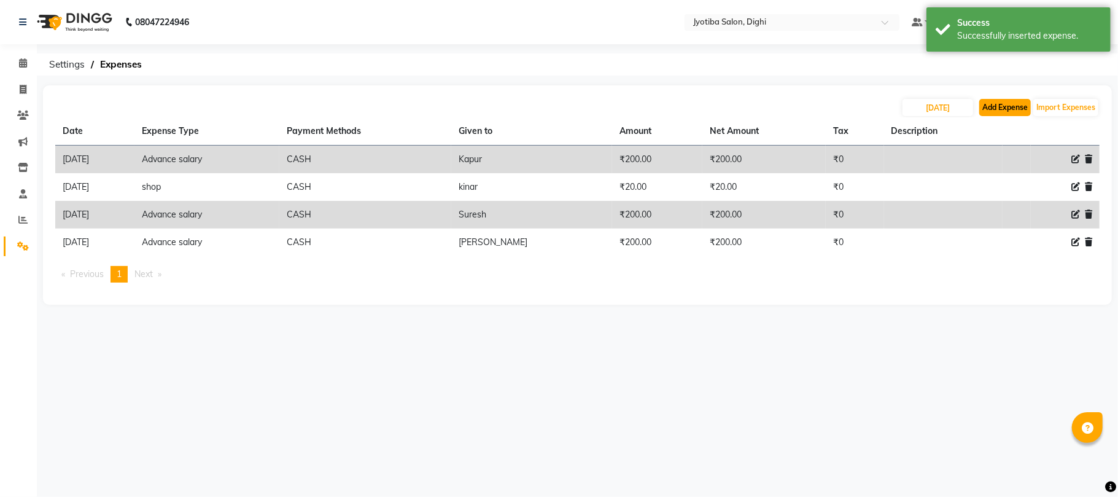
click at [1008, 107] on button "Add Expense" at bounding box center [1006, 107] width 52 height 17
select select "1"
select select "2318"
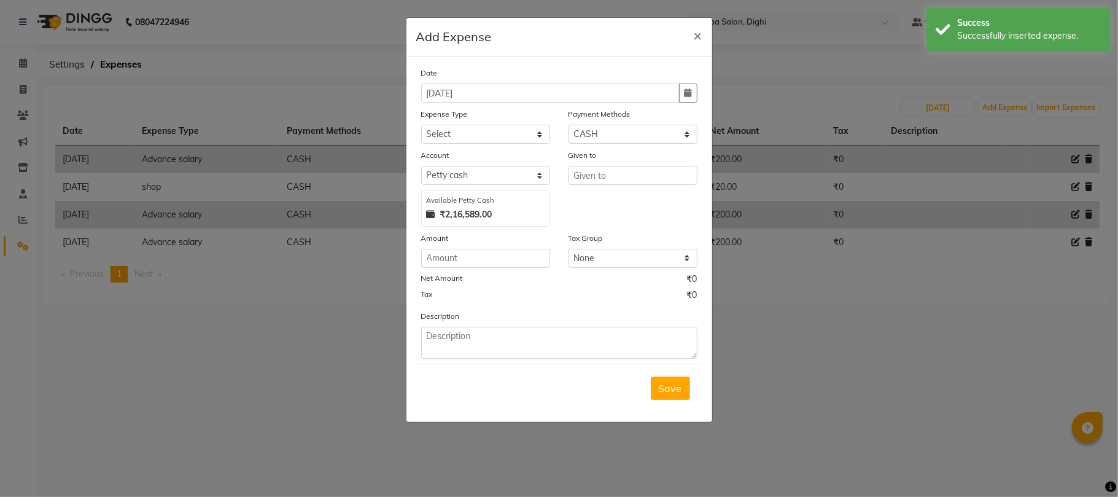
drag, startPoint x: 575, startPoint y: 192, endPoint x: 607, endPoint y: 155, distance: 49.2
click at [571, 192] on div "Given to" at bounding box center [632, 188] width 147 height 78
click at [612, 152] on div "Given to" at bounding box center [633, 157] width 129 height 17
click at [612, 168] on input "text" at bounding box center [633, 175] width 129 height 19
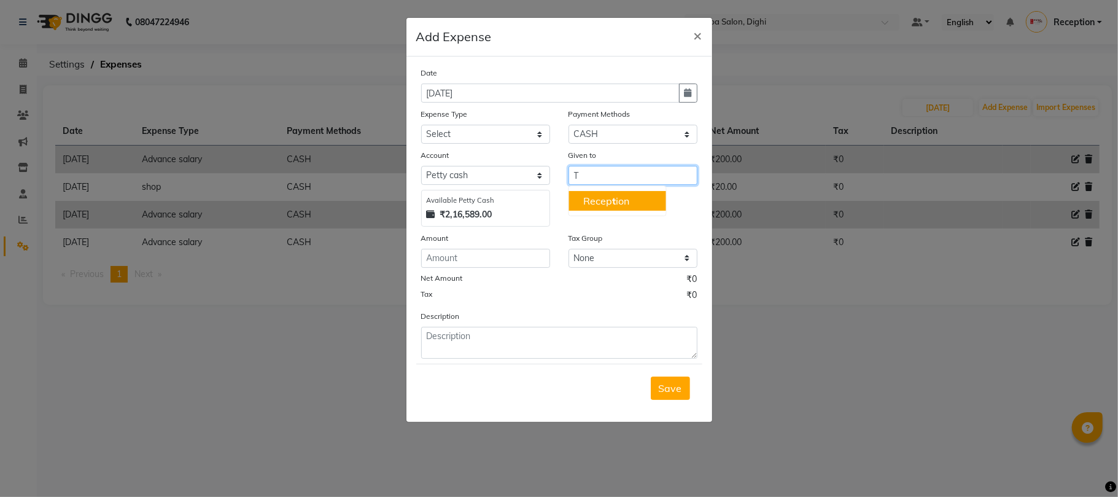
type input "T"
click at [482, 133] on select "Select Advance salary Advance salary ajaj Bank charges Car maintenance Cash tra…" at bounding box center [485, 134] width 129 height 19
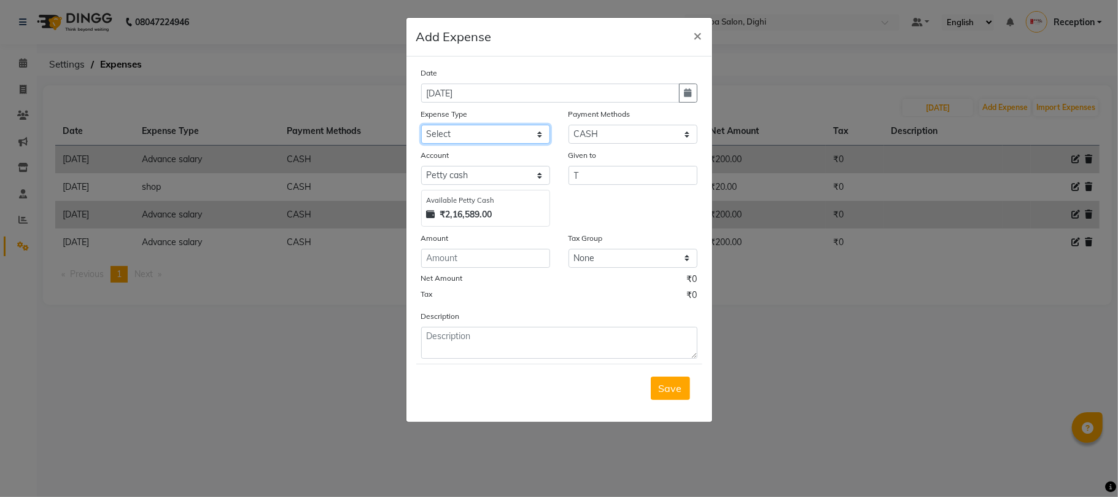
select select "2518"
click at [421, 125] on select "Select Advance salary Advance salary ajaj Bank charges Car maintenance Cash tra…" at bounding box center [485, 134] width 129 height 19
click at [453, 246] on div "Amount" at bounding box center [485, 240] width 129 height 17
click at [453, 267] on input "number" at bounding box center [485, 258] width 129 height 19
type input "160"
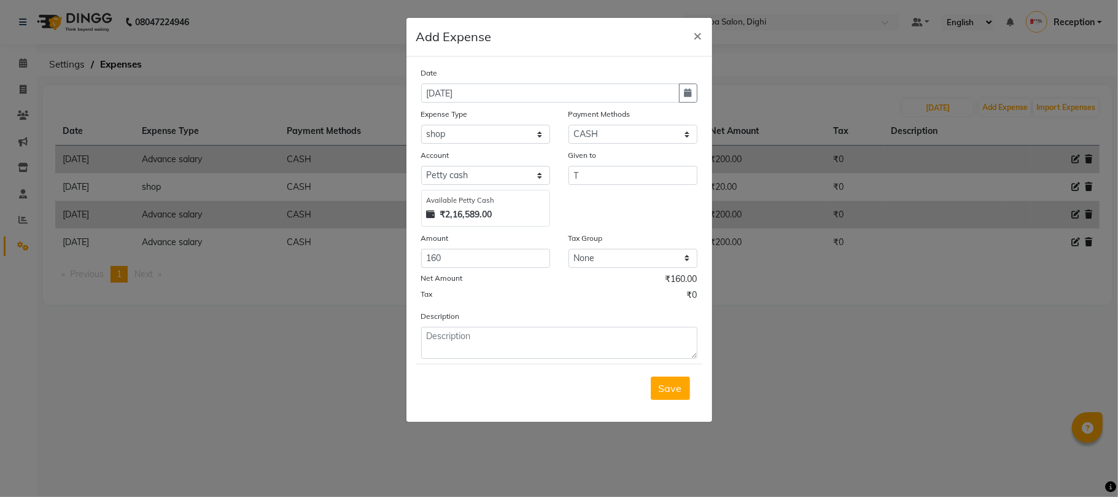
drag, startPoint x: 682, startPoint y: 383, endPoint x: 674, endPoint y: 383, distance: 8.0
click at [676, 383] on button "Save" at bounding box center [670, 387] width 39 height 23
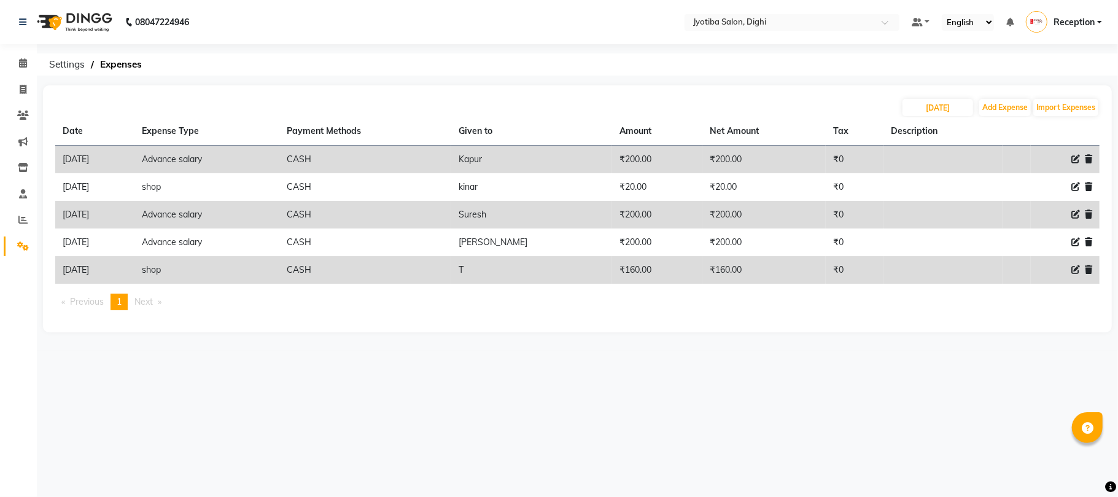
drag, startPoint x: 617, startPoint y: 318, endPoint x: 644, endPoint y: 310, distance: 28.9
click at [624, 311] on div "Date Expense Type Payment Methods Given to Amount Net Amount Tax Description [D…" at bounding box center [577, 218] width 1045 height 203
click at [10, 82] on link "Invoice" at bounding box center [18, 90] width 29 height 20
select select "643"
select select "service"
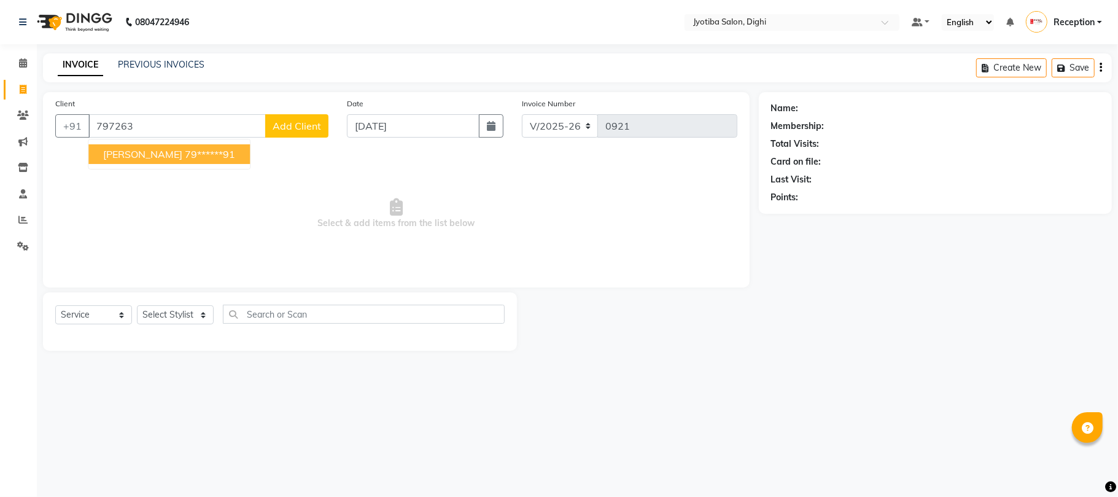
click at [158, 157] on button "[PERSON_NAME] 79******91" at bounding box center [169, 154] width 162 height 20
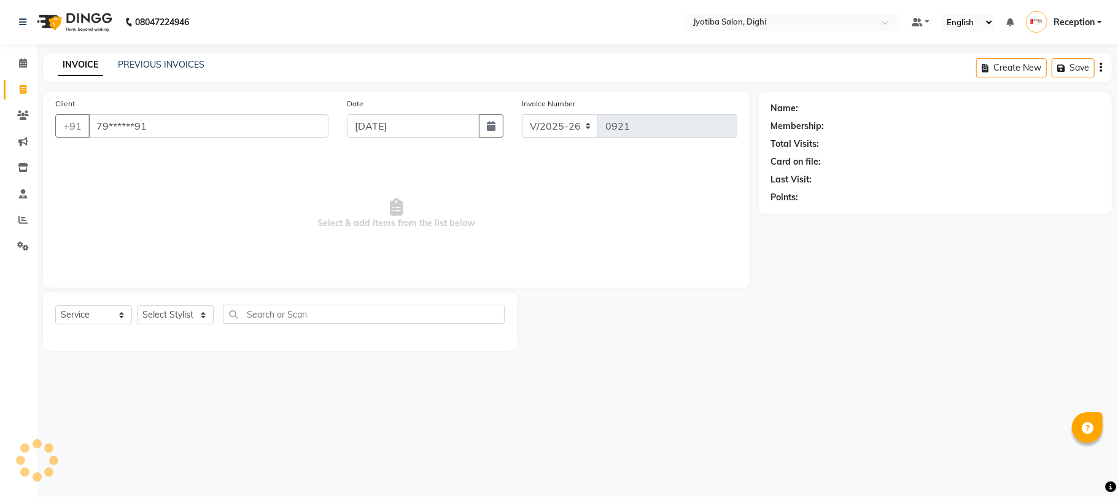
type input "79******91"
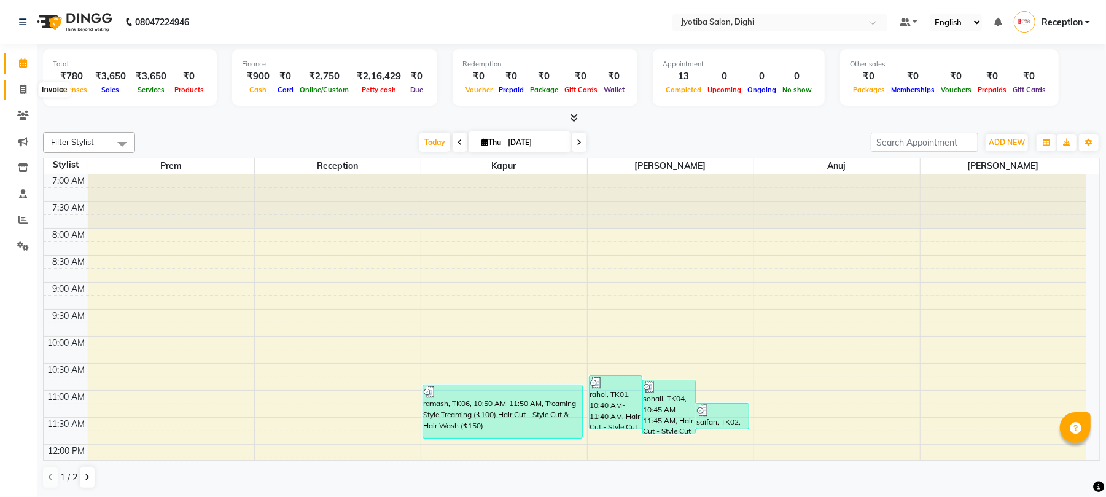
click at [22, 85] on icon at bounding box center [23, 89] width 7 height 9
select select "service"
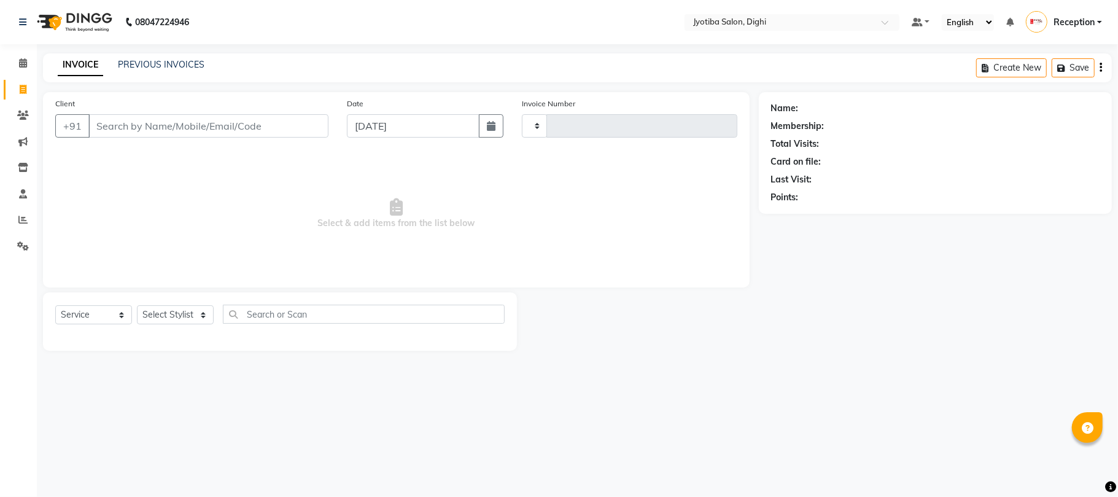
type input "0921"
select select "643"
click at [188, 64] on link "PREVIOUS INVOICES" at bounding box center [161, 64] width 87 height 11
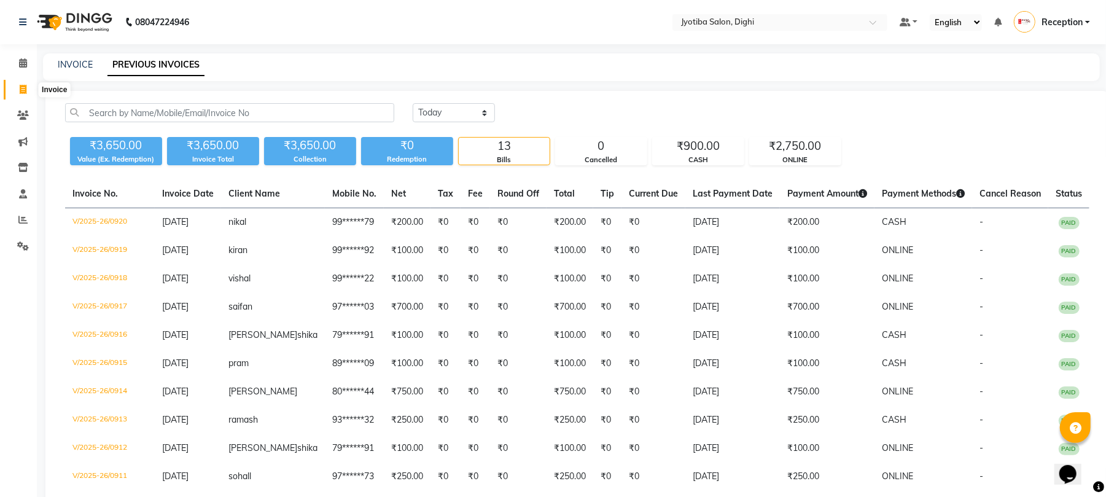
click at [26, 84] on span at bounding box center [22, 90] width 21 height 14
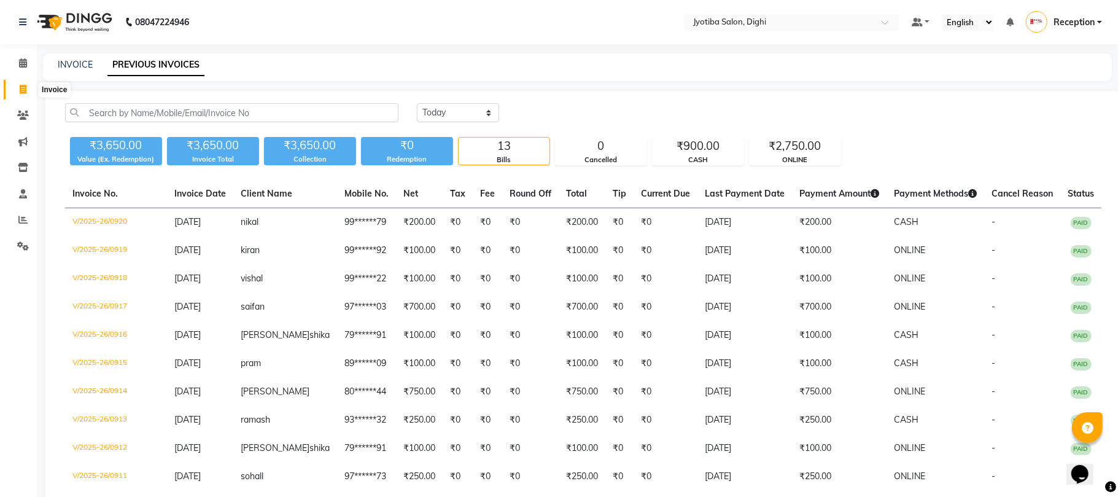
select select "service"
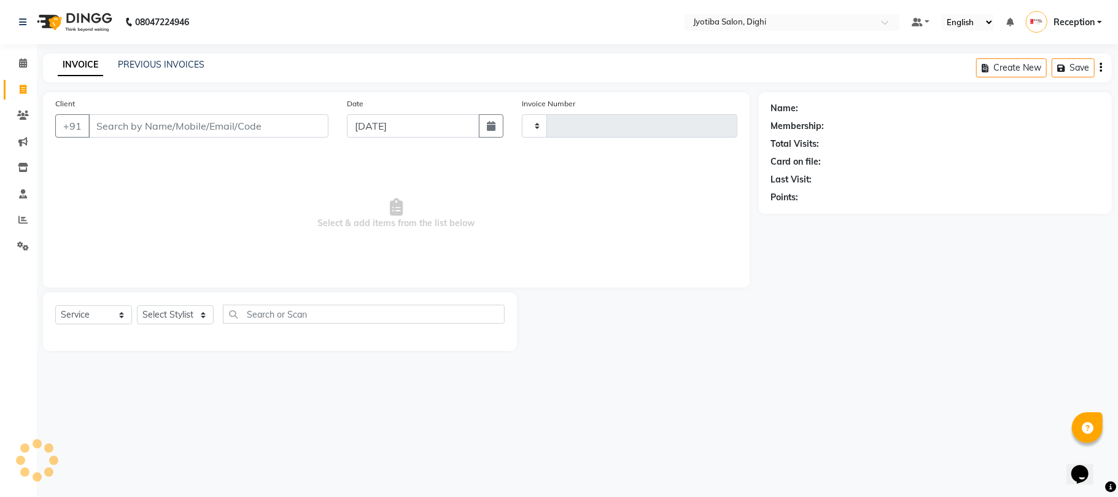
type input "0921"
select select "643"
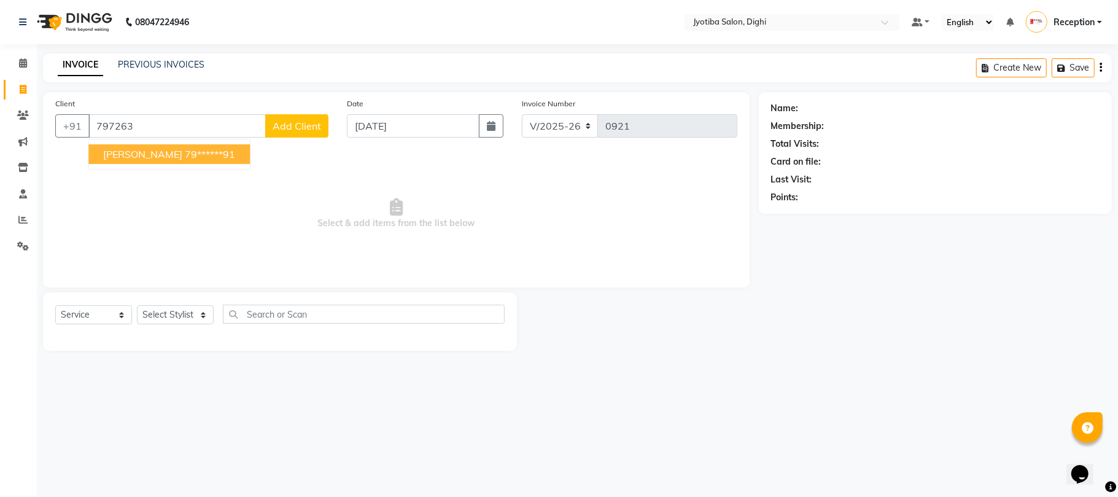
click at [152, 151] on span "[PERSON_NAME]" at bounding box center [142, 154] width 79 height 12
type input "79******91"
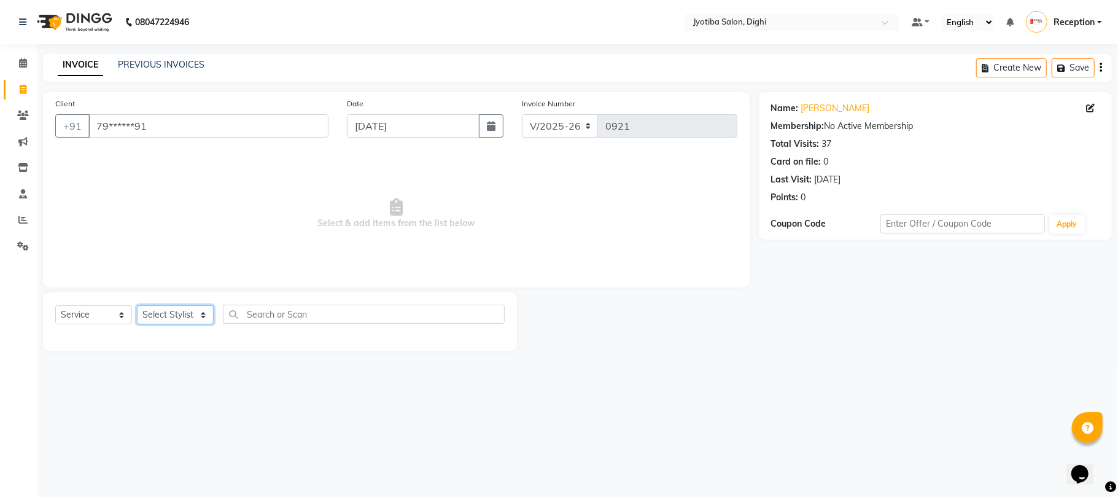
click at [174, 313] on select "Select Stylist anuj [PERSON_NAME] Prem Reception [PERSON_NAME]" at bounding box center [175, 314] width 77 height 19
select select "59472"
click at [137, 305] on select "Select Stylist anuj [PERSON_NAME] Prem Reception [PERSON_NAME]" at bounding box center [175, 314] width 77 height 19
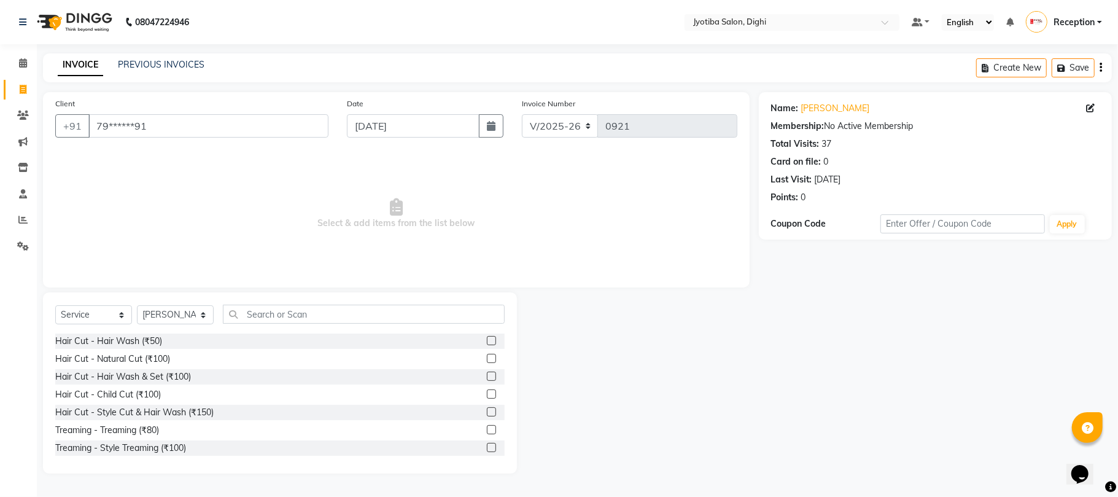
click at [487, 446] on label at bounding box center [491, 447] width 9 height 9
click at [487, 446] on input "checkbox" at bounding box center [491, 448] width 8 height 8
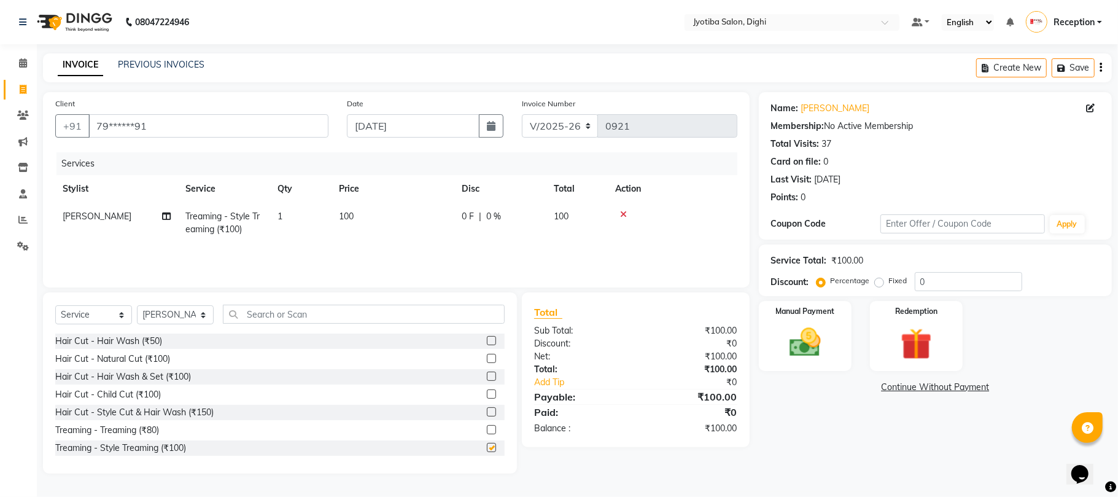
checkbox input "false"
click at [961, 386] on link "Continue Without Payment" at bounding box center [936, 387] width 348 height 13
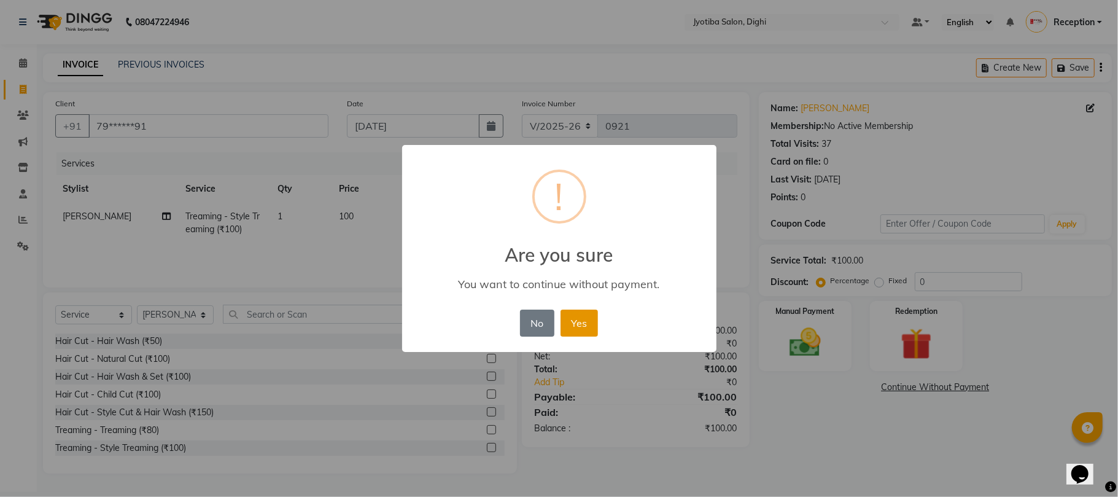
click at [581, 313] on button "Yes" at bounding box center [579, 323] width 37 height 27
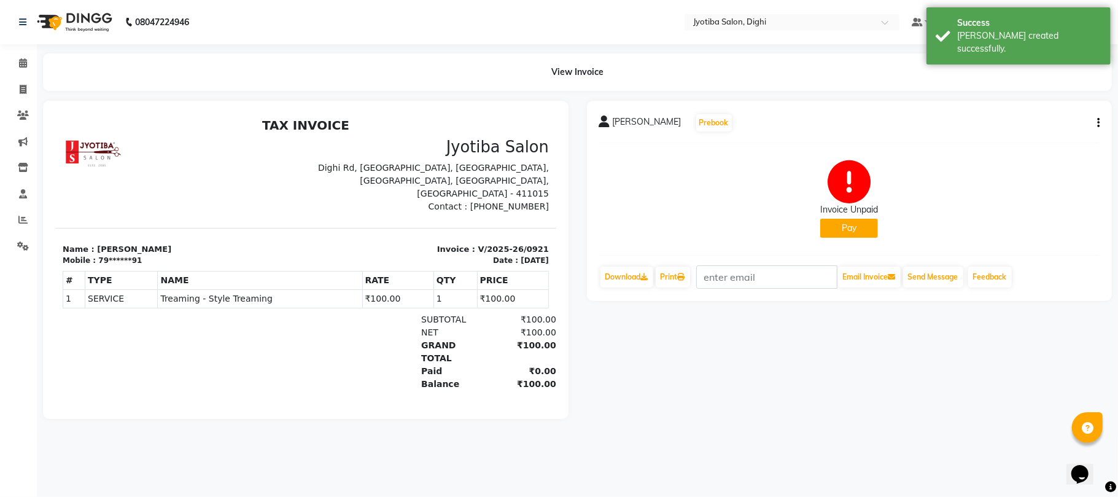
click at [858, 231] on button "Pay" at bounding box center [849, 228] width 58 height 19
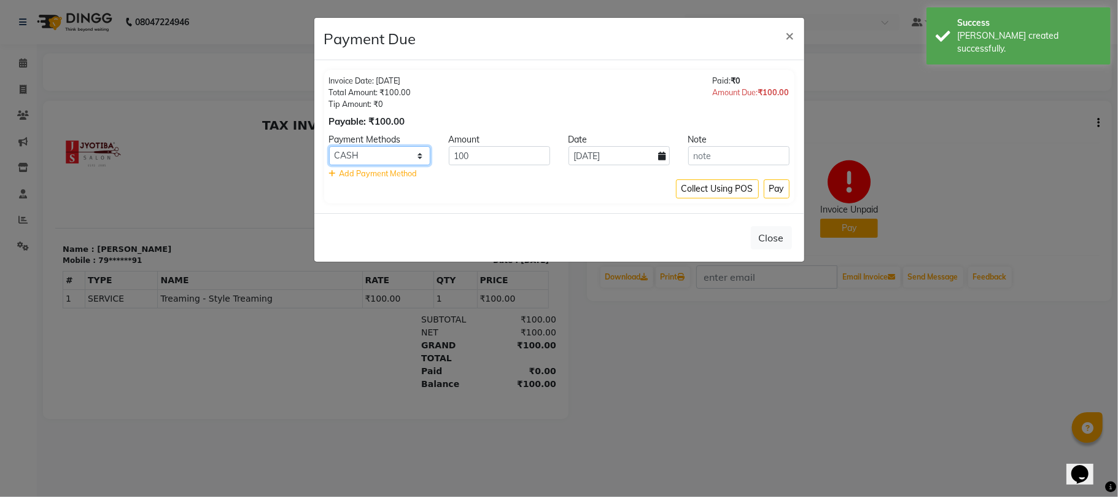
click at [403, 155] on select "CASH ONLINE CARD" at bounding box center [379, 155] width 101 height 19
select select "3"
click at [329, 147] on select "CASH ONLINE CARD" at bounding box center [379, 155] width 101 height 19
click at [784, 187] on button "Pay" at bounding box center [777, 188] width 26 height 19
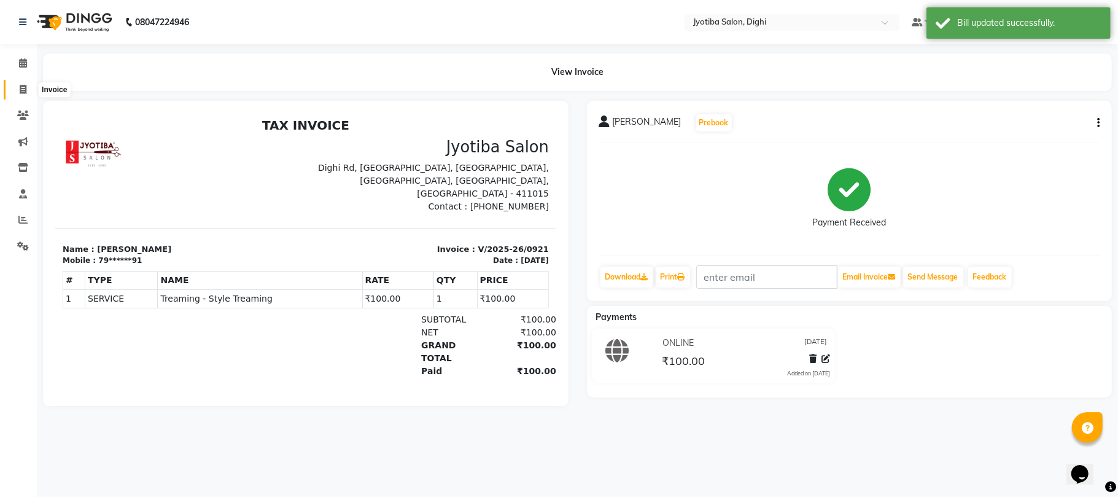
click at [14, 92] on span at bounding box center [22, 90] width 21 height 14
select select "643"
select select "service"
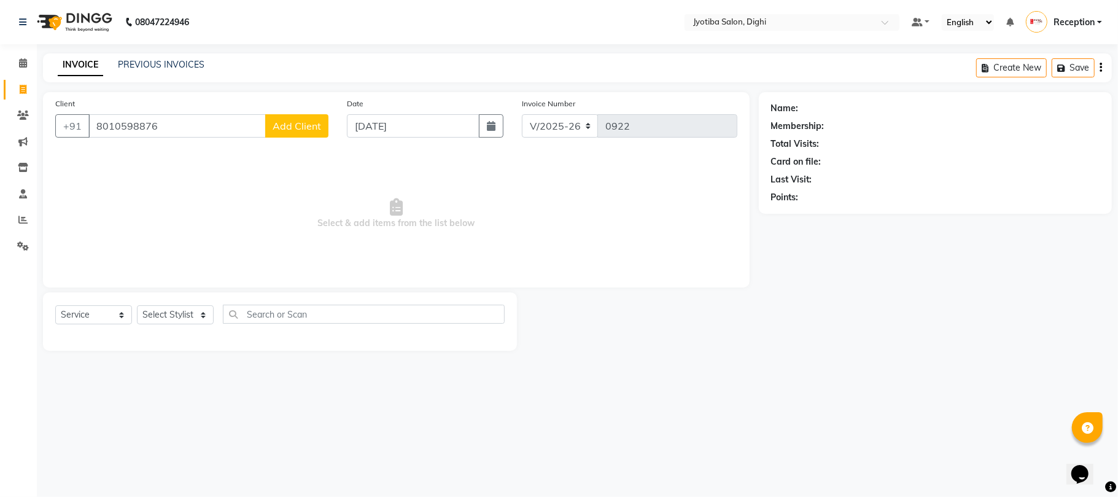
type input "8010598876"
click at [291, 131] on span "Add Client" at bounding box center [297, 126] width 49 height 12
select select "22"
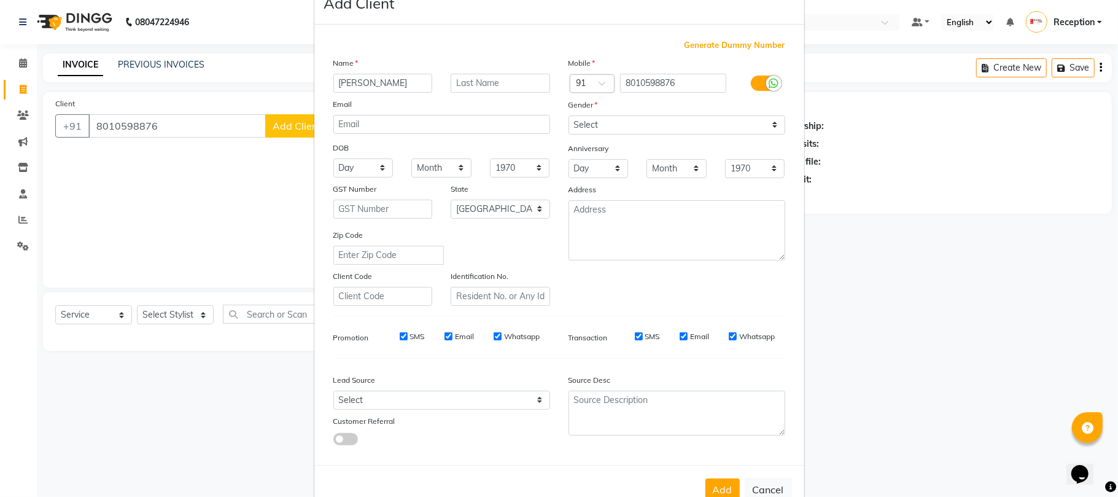
scroll to position [67, 0]
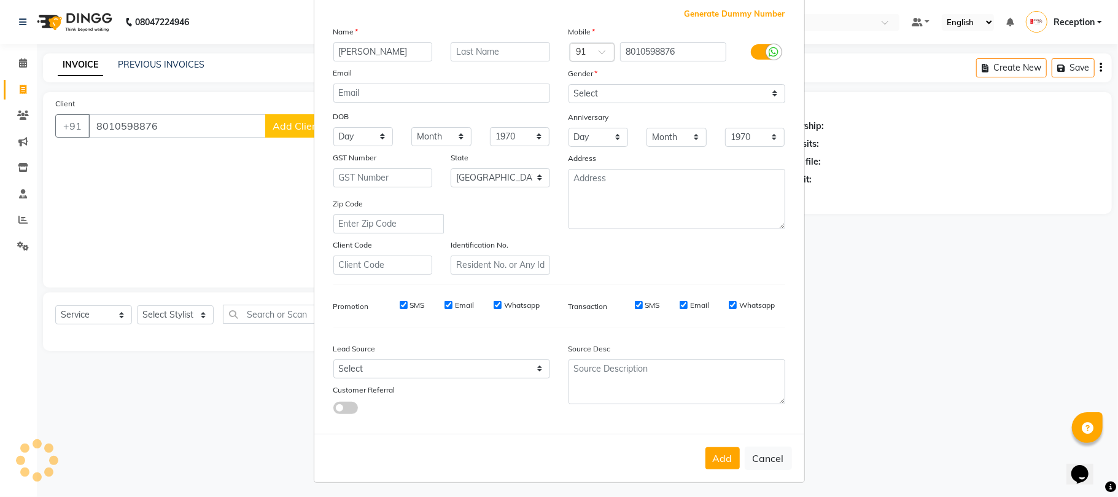
type input "pratika"
drag, startPoint x: 634, startPoint y: 95, endPoint x: 635, endPoint y: 101, distance: 6.3
click at [634, 95] on select "Select [DEMOGRAPHIC_DATA] [DEMOGRAPHIC_DATA] Other Prefer Not To Say" at bounding box center [677, 93] width 217 height 19
select select "[DEMOGRAPHIC_DATA]"
click at [569, 84] on select "Select [DEMOGRAPHIC_DATA] [DEMOGRAPHIC_DATA] Other Prefer Not To Say" at bounding box center [677, 93] width 217 height 19
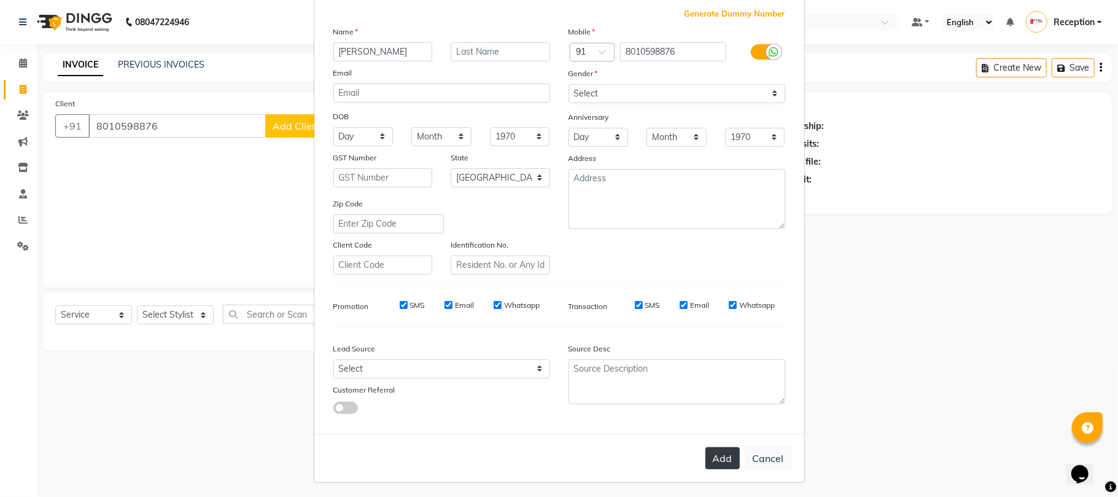
click at [719, 452] on button "Add" at bounding box center [723, 458] width 34 height 22
type input "80******76"
select select
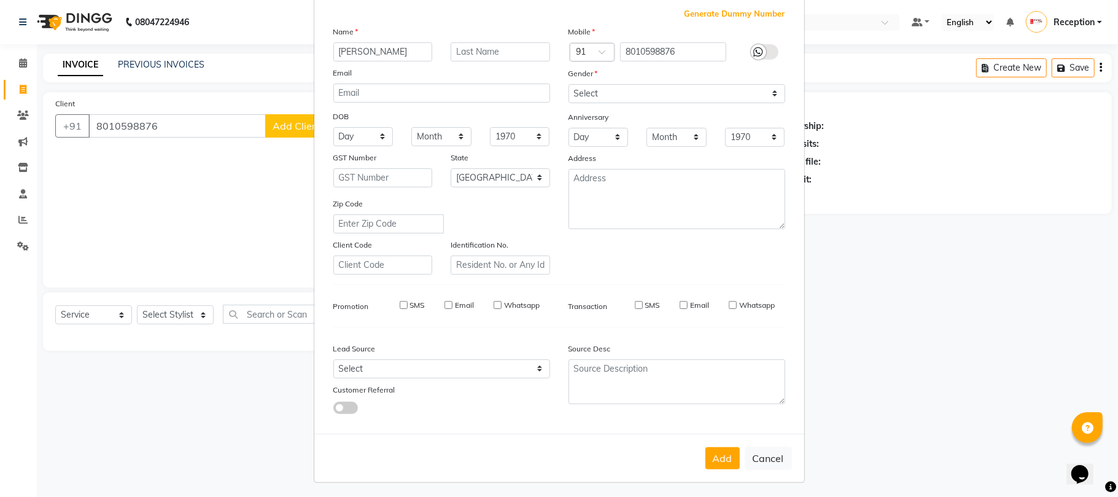
select select "null"
select select
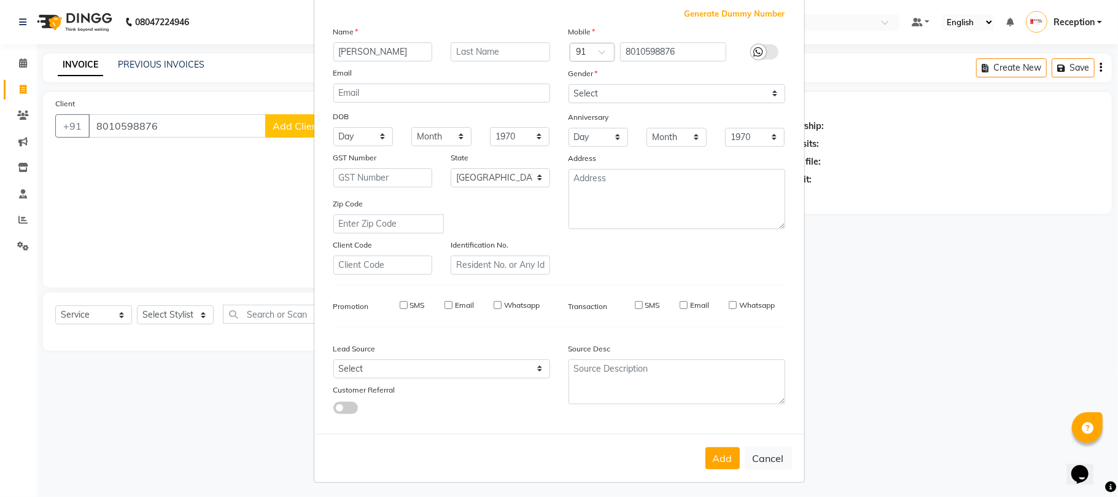
checkbox input "false"
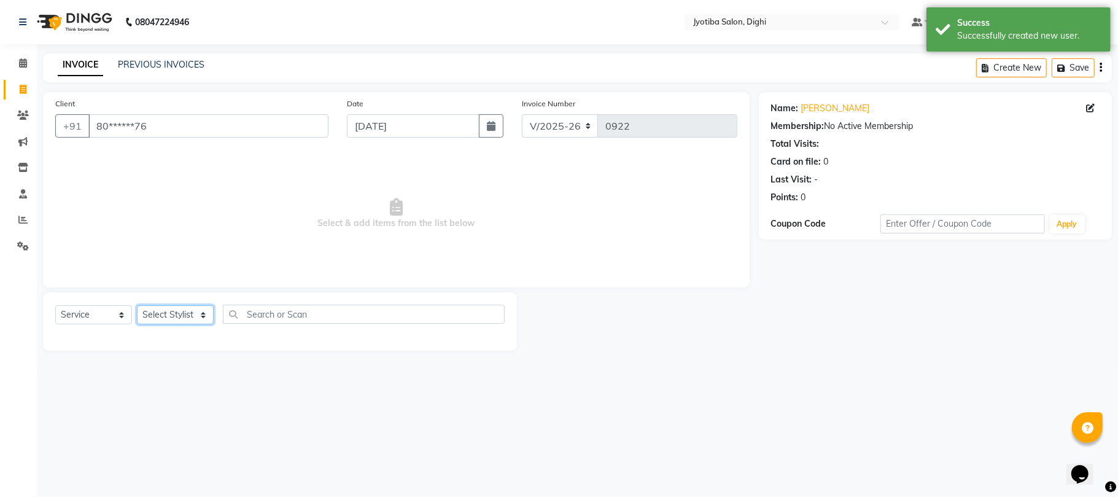
click at [195, 315] on select "Select Stylist anuj [PERSON_NAME] Prem Reception [PERSON_NAME]" at bounding box center [175, 314] width 77 height 19
select select "9312"
click at [137, 305] on select "Select Stylist anuj [PERSON_NAME] Prem Reception [PERSON_NAME]" at bounding box center [175, 314] width 77 height 19
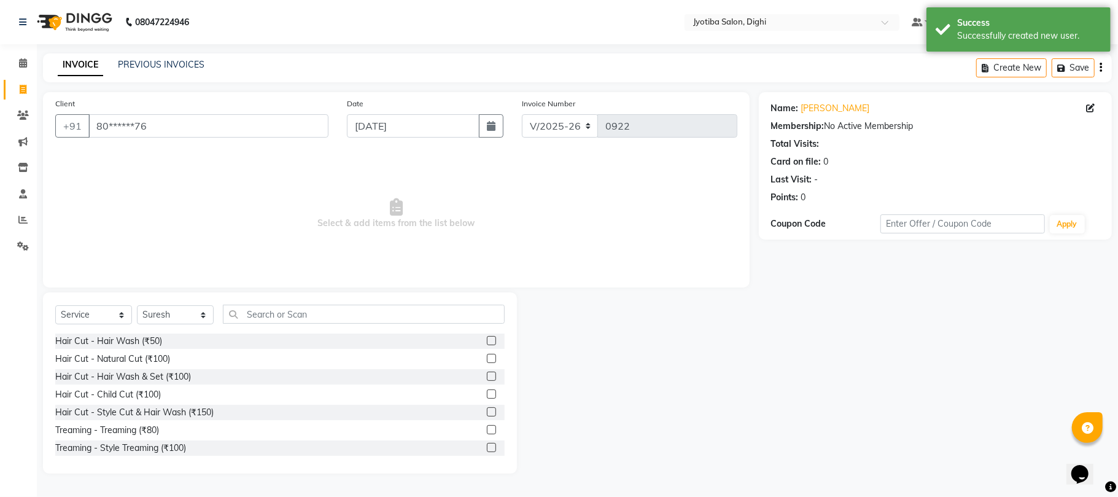
click at [487, 448] on label at bounding box center [491, 447] width 9 height 9
click at [487, 448] on input "checkbox" at bounding box center [491, 448] width 8 height 8
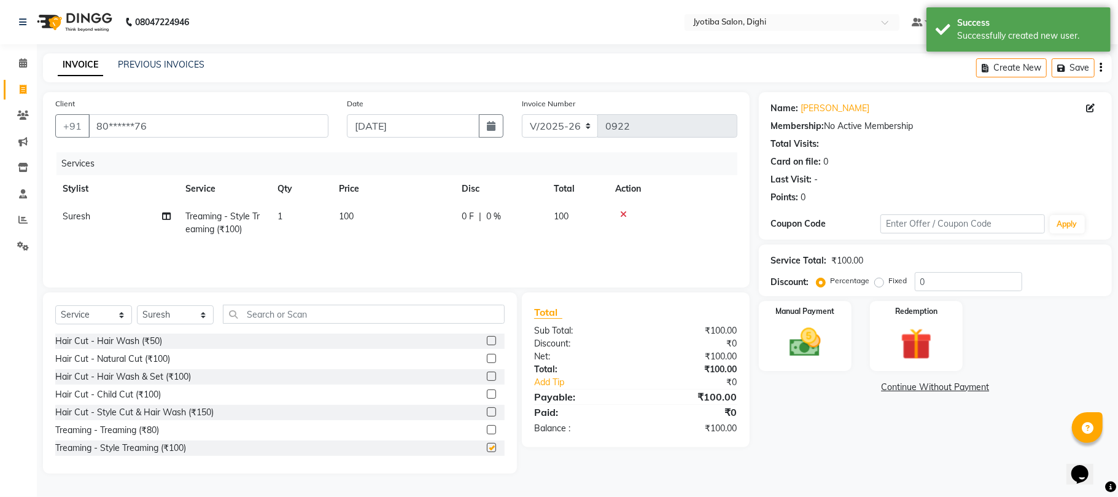
checkbox input "false"
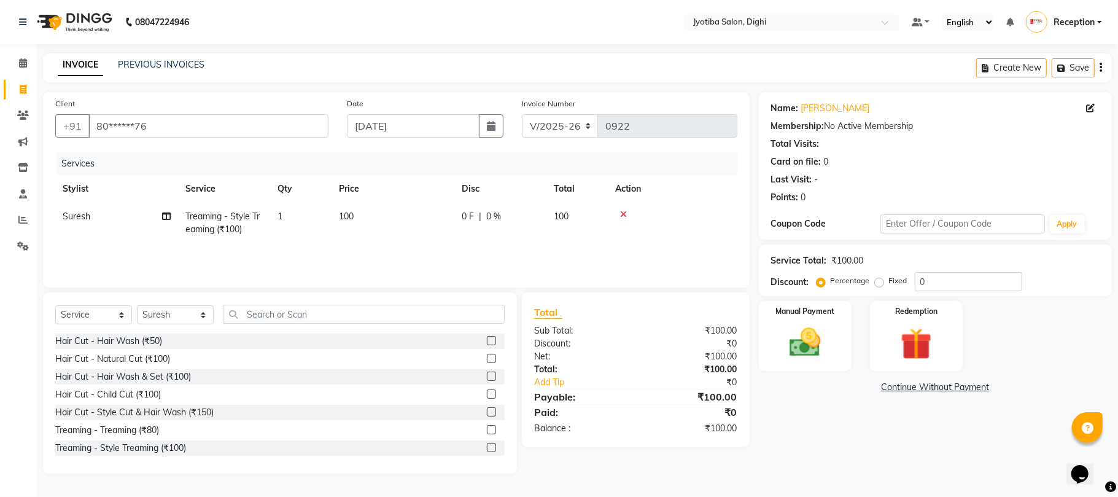
click at [487, 408] on label at bounding box center [491, 411] width 9 height 9
click at [487, 408] on input "checkbox" at bounding box center [491, 412] width 8 height 8
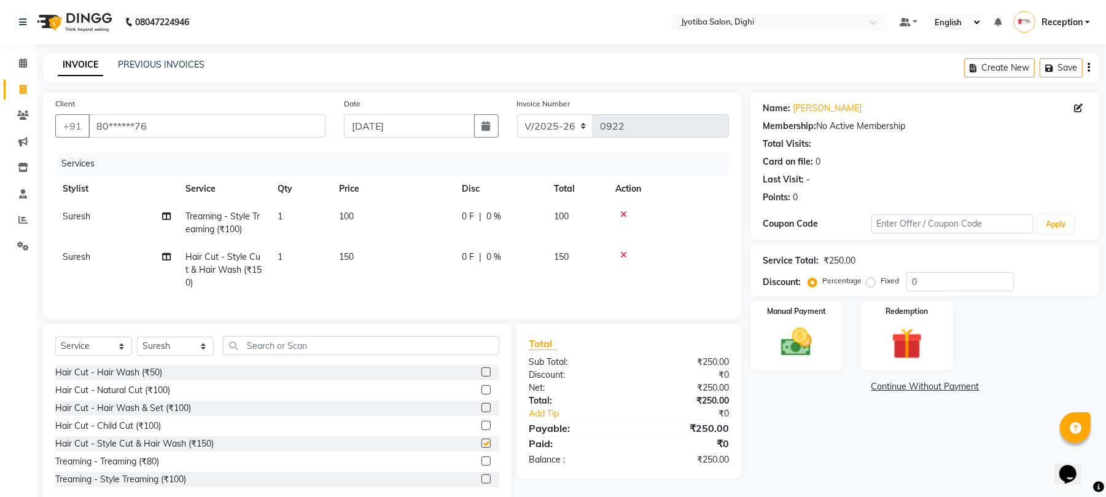
checkbox input "false"
click at [878, 386] on link "Continue Without Payment" at bounding box center [925, 386] width 345 height 13
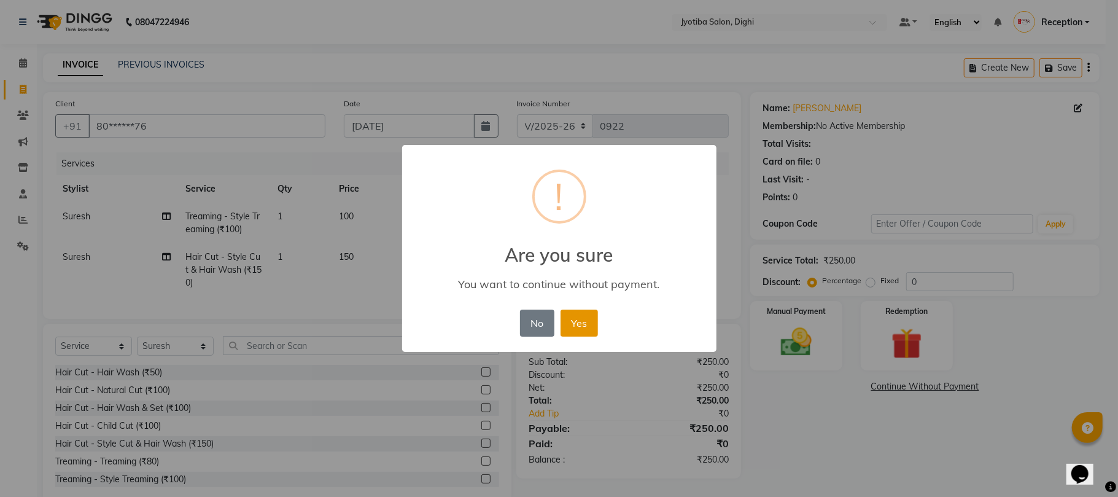
click at [581, 324] on button "Yes" at bounding box center [579, 323] width 37 height 27
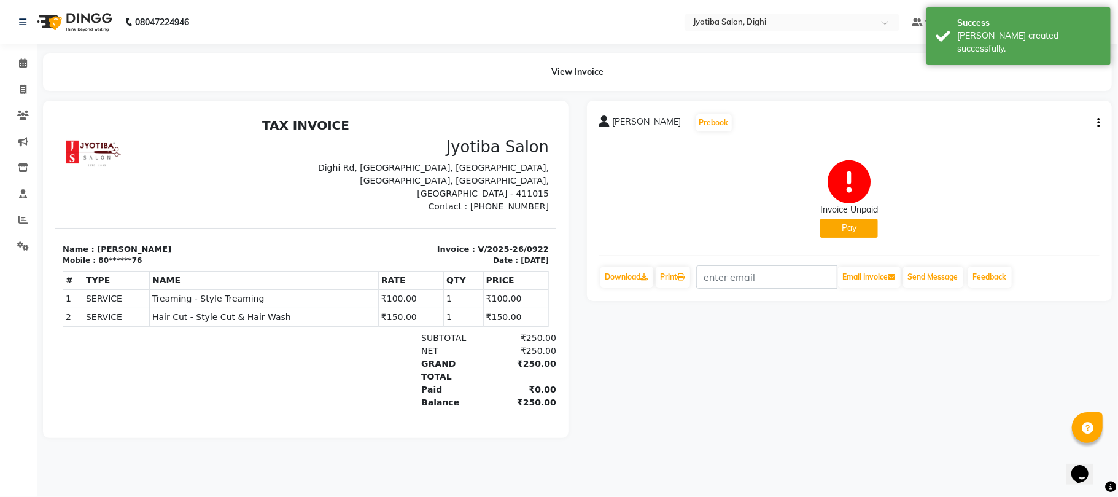
click at [849, 229] on button "Pay" at bounding box center [849, 228] width 58 height 19
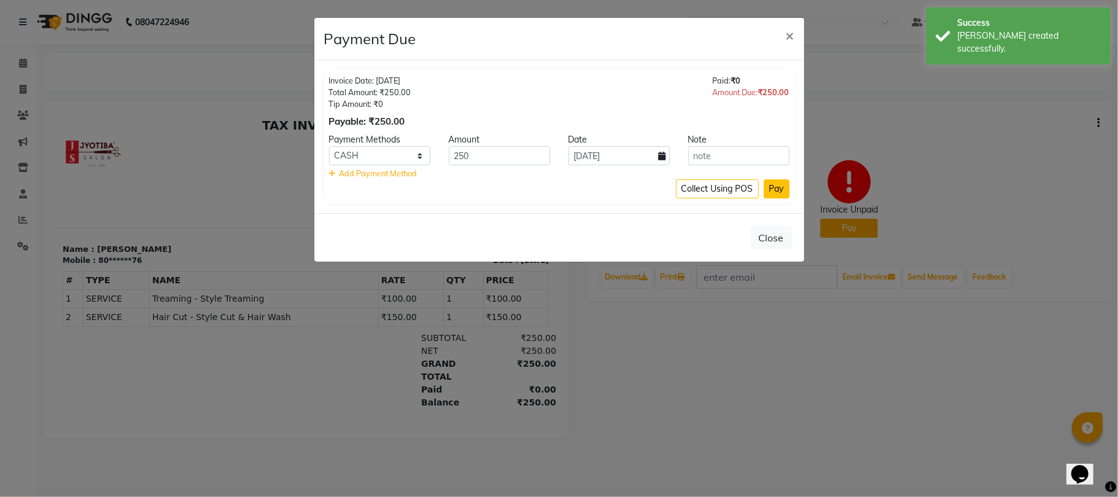
click at [769, 193] on button "Pay" at bounding box center [777, 188] width 26 height 19
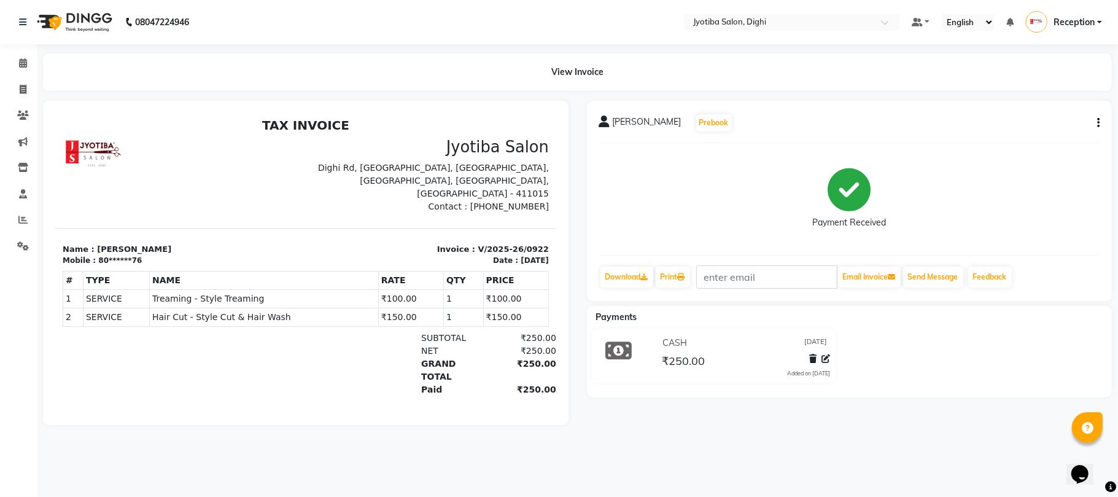
click at [20, 230] on li "Reports" at bounding box center [18, 220] width 37 height 26
click at [23, 224] on icon at bounding box center [22, 219] width 9 height 9
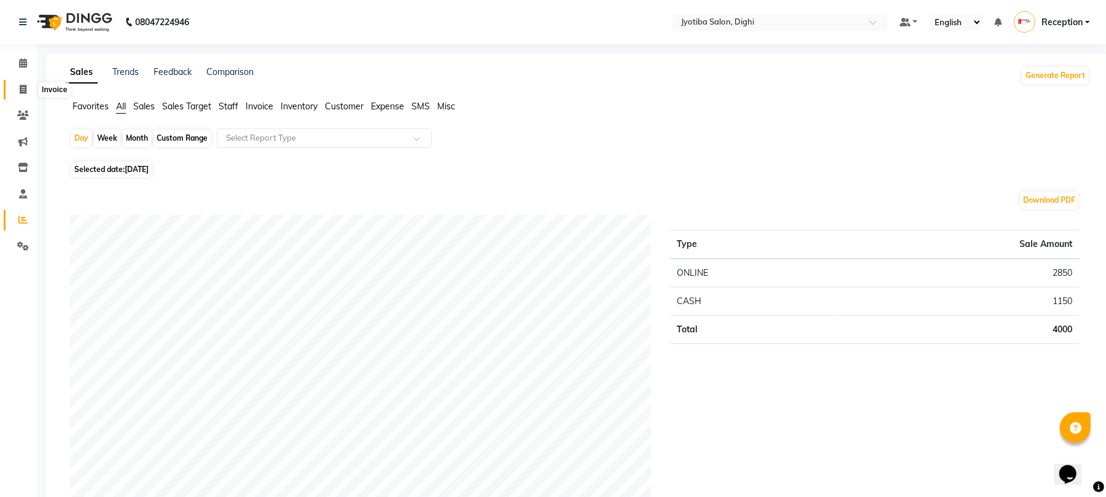
click at [27, 84] on span at bounding box center [22, 90] width 21 height 14
select select "643"
select select "service"
